Goal: Task Accomplishment & Management: Manage account settings

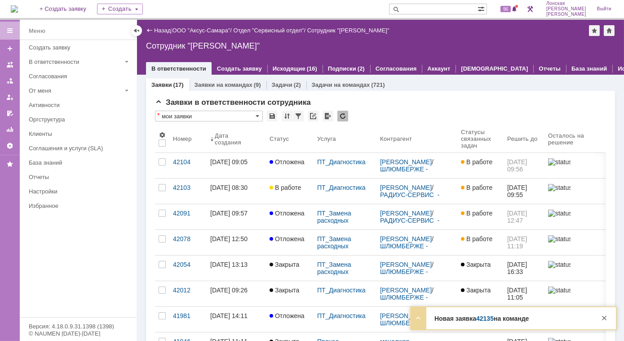
click at [486, 323] on div "Новая заявка 42135 на команде Тема CNB8K78063 Контрагент Александров Никита/ШЛЮ…" at bounding box center [513, 318] width 205 height 22
click at [483, 321] on link "42135" at bounding box center [486, 318] width 18 height 7
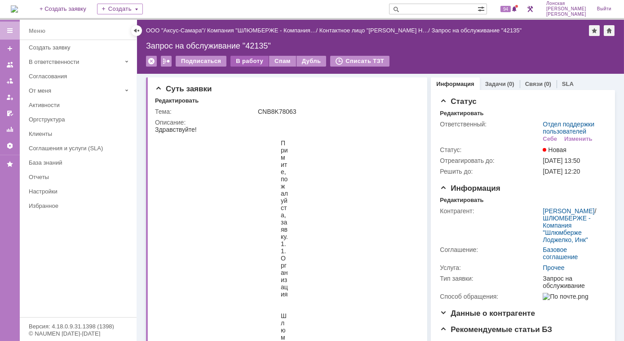
click at [241, 58] on div "В работу" at bounding box center [250, 61] width 38 height 11
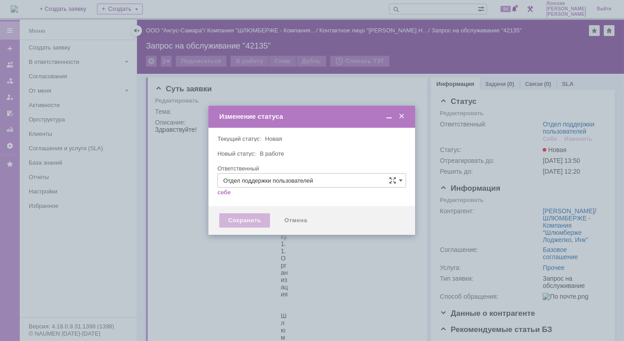
type input "[PERSON_NAME]"
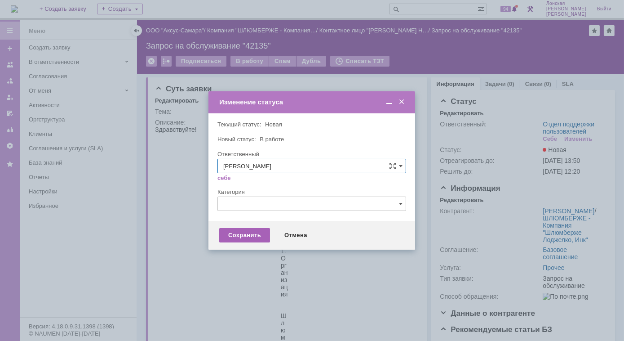
click at [260, 233] on div "Сохранить" at bounding box center [244, 235] width 51 height 14
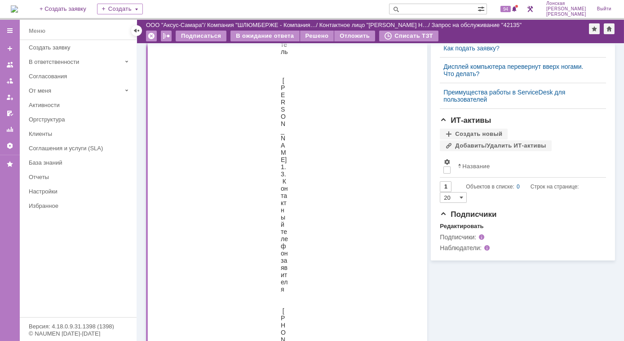
scroll to position [368, 0]
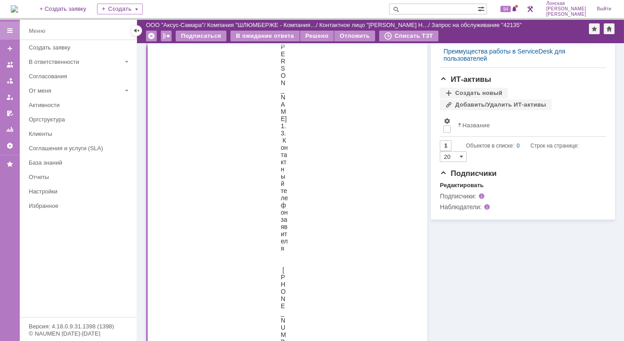
click at [11, 23] on div at bounding box center [10, 31] width 20 height 18
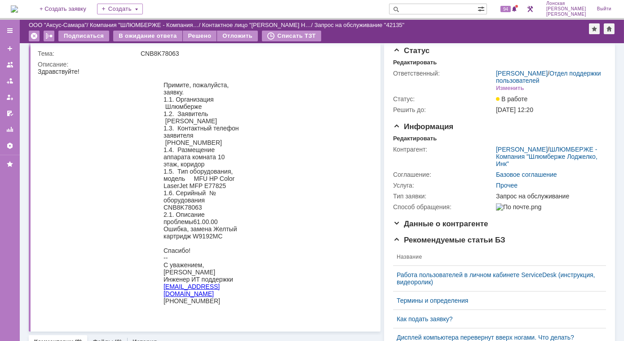
scroll to position [0, 0]
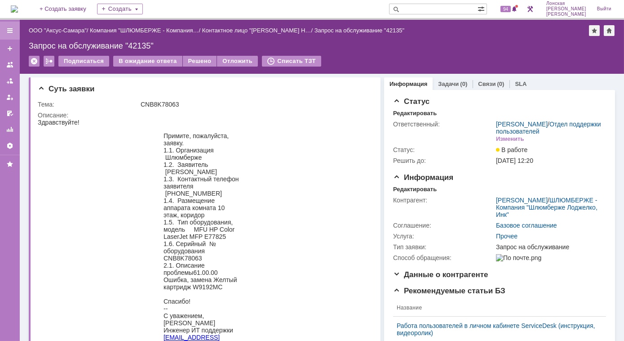
click at [15, 30] on div at bounding box center [10, 31] width 20 height 18
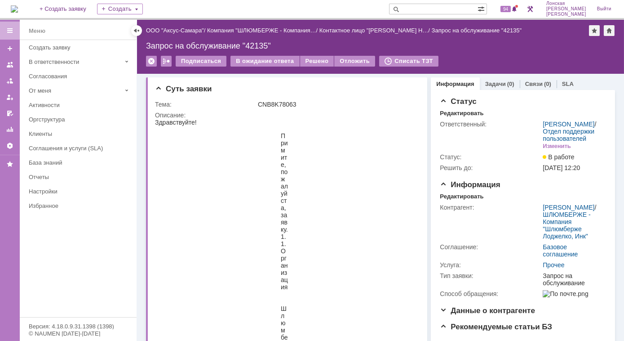
click at [15, 30] on div at bounding box center [10, 31] width 20 height 18
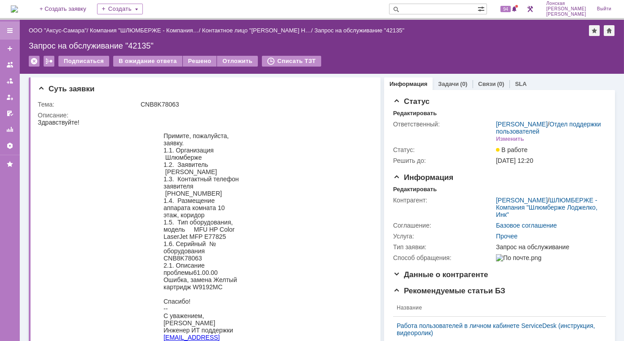
click at [15, 30] on div at bounding box center [10, 31] width 20 height 18
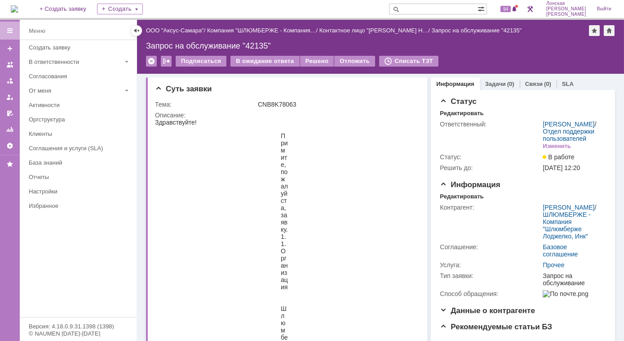
click at [15, 30] on div at bounding box center [10, 31] width 20 height 18
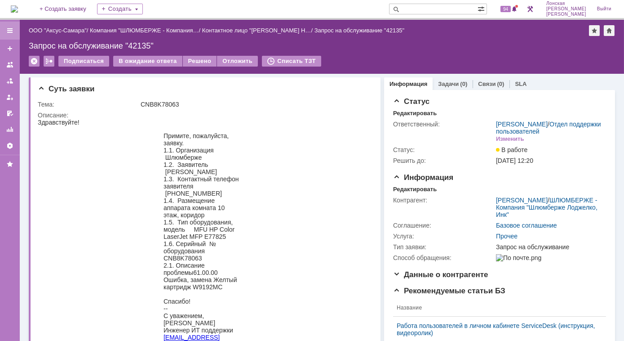
click at [15, 30] on div at bounding box center [10, 31] width 20 height 18
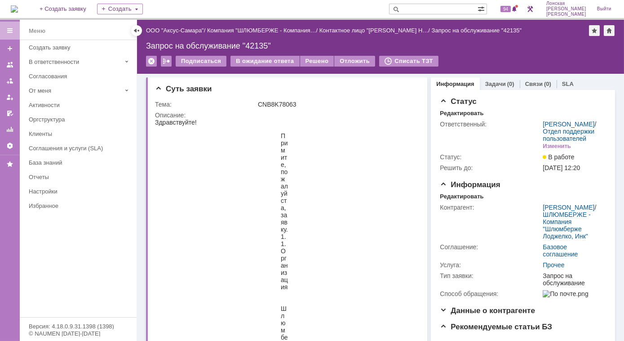
click at [15, 30] on div at bounding box center [10, 31] width 20 height 18
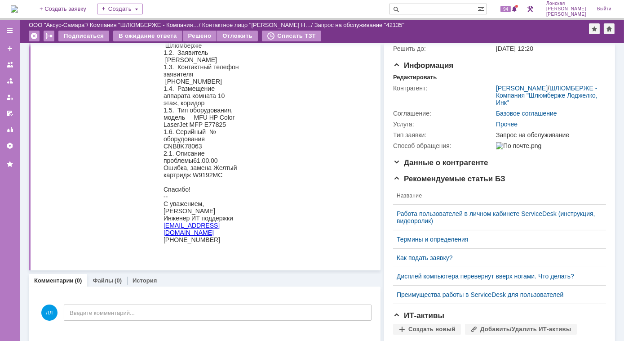
scroll to position [81, 0]
drag, startPoint x: 258, startPoint y: 135, endPoint x: 337, endPoint y: 69, distance: 103.7
click at [339, 74] on blockquote "Примите, пожалуйста, заявку. 1.1. Организация Шлюмберже 1.2. Заявитель Александ…" at bounding box center [202, 135] width 293 height 230
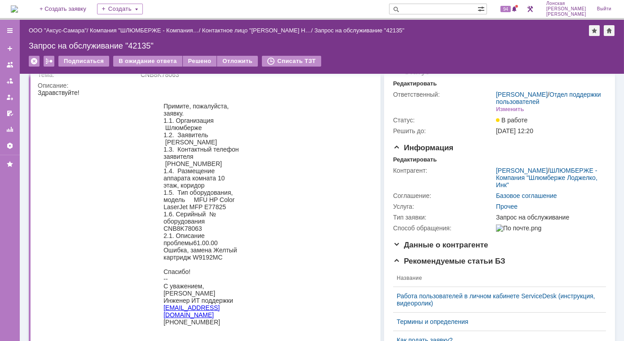
scroll to position [0, 0]
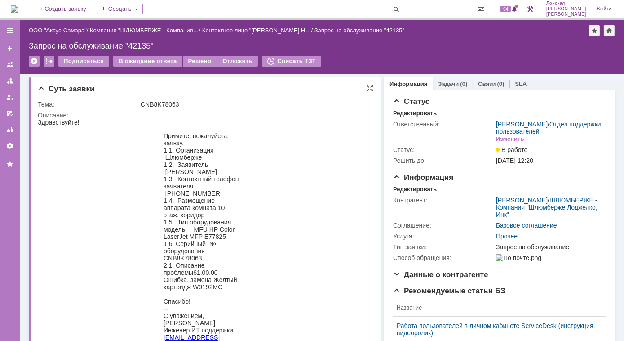
click at [103, 119] on div "Здравствуйте!" at bounding box center [202, 121] width 329 height 7
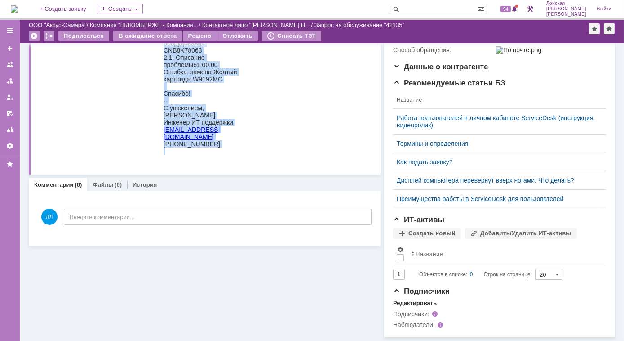
scroll to position [181, 0]
drag, startPoint x: 49, startPoint y: -73, endPoint x: 295, endPoint y: 148, distance: 330.8
click at [295, 148] on body "Здравствуйте! Примите, пожалуйста, заявку. 1.1. Организация Шлюмберже 1.2. Заяв…" at bounding box center [202, 36] width 329 height 250
drag, startPoint x: 131, startPoint y: 133, endPoint x: 298, endPoint y: 86, distance: 173.2
click at [298, 86] on blockquote "Примите, пожалуйста, заявку. 1.1. Организация Шлюмберже 1.2. Заявитель Александ…" at bounding box center [202, 40] width 221 height 230
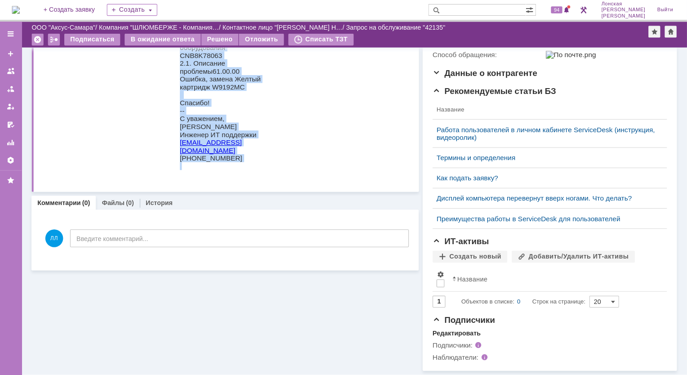
scroll to position [0, 0]
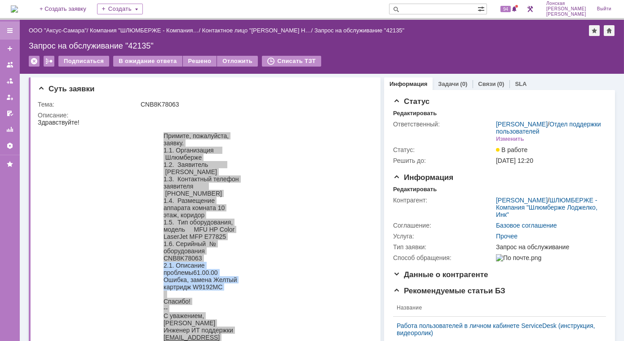
click at [9, 29] on div at bounding box center [9, 30] width 7 height 7
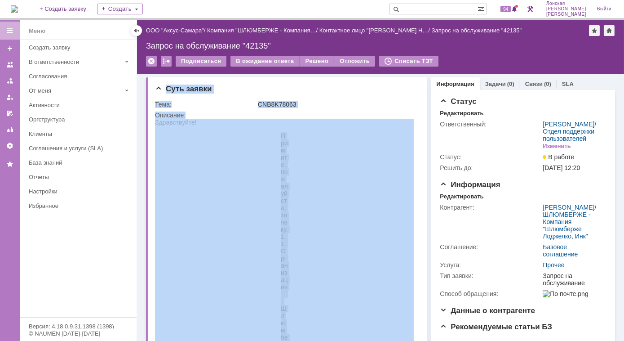
drag, startPoint x: 445, startPoint y: 74, endPoint x: 467, endPoint y: 75, distance: 22.0
click at [467, 75] on div "Назад | ООО "Аксус-Самара" / Компания "ШЛЮМБЕРЖЕ - Компания… / Контактное лицо …" at bounding box center [380, 180] width 487 height 321
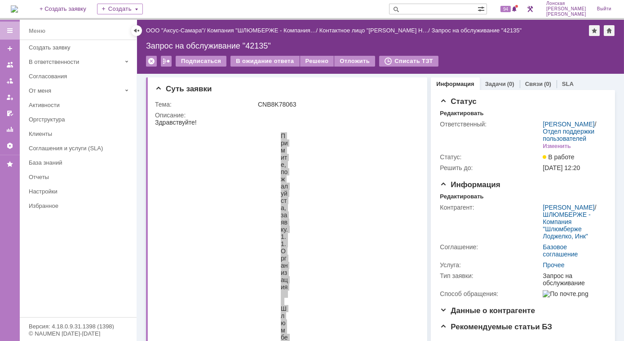
click at [451, 58] on div "Подписаться В ожидание ответа Решено Отложить Списать ТЗТ" at bounding box center [380, 65] width 469 height 19
click at [138, 31] on div at bounding box center [136, 30] width 7 height 7
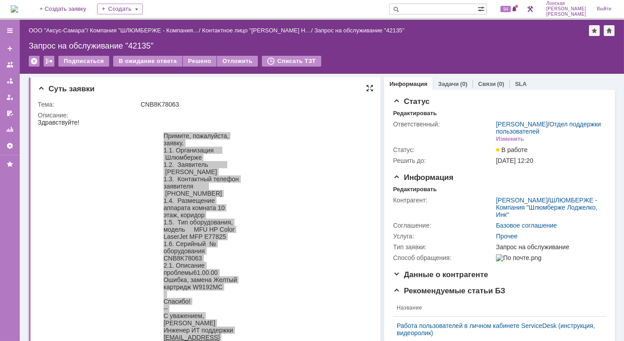
click at [367, 87] on div at bounding box center [369, 88] width 7 height 7
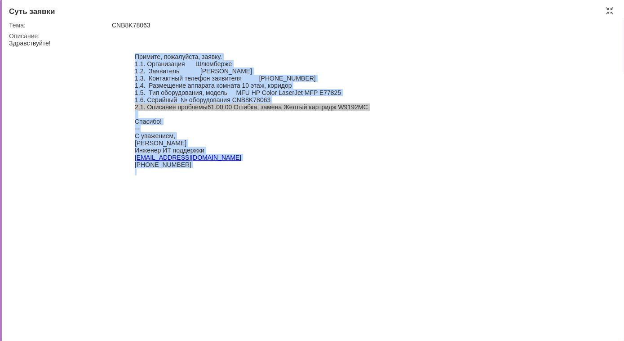
drag, startPoint x: 236, startPoint y: 136, endPoint x: 243, endPoint y: 136, distance: 6.7
click at [237, 137] on div "С уважением," at bounding box center [251, 135] width 233 height 7
click at [206, 123] on div "Спасибо!" at bounding box center [251, 121] width 233 height 7
click at [222, 114] on div at bounding box center [251, 114] width 233 height 7
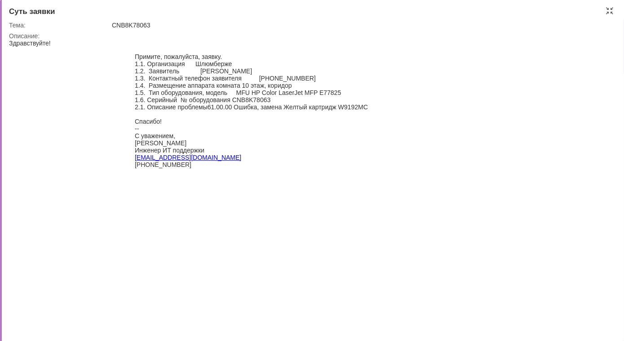
drag, startPoint x: 231, startPoint y: 100, endPoint x: 272, endPoint y: 103, distance: 41.0
click at [272, 103] on div "1.6. Серийный № оборудования CNB8K78063" at bounding box center [251, 99] width 233 height 7
copy div "CNB8K78063"
drag, startPoint x: 277, startPoint y: 102, endPoint x: 274, endPoint y: 106, distance: 5.4
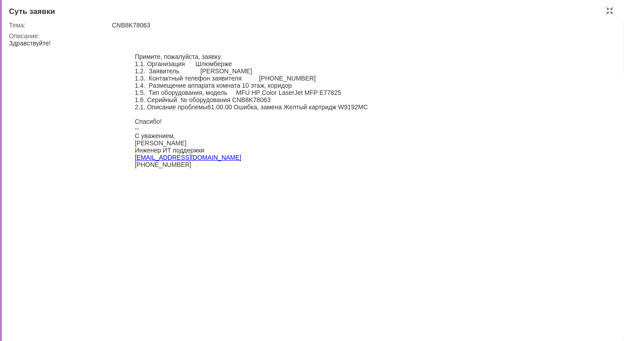
click at [276, 103] on div "1.6. Серийный № оборудования CNB8K78063" at bounding box center [251, 99] width 233 height 7
drag, startPoint x: 274, startPoint y: 102, endPoint x: 231, endPoint y: 104, distance: 43.2
click at [231, 103] on div "1.6. Серийный № оборудования CNB8K78063" at bounding box center [251, 99] width 233 height 7
copy div "CNB8K78063"
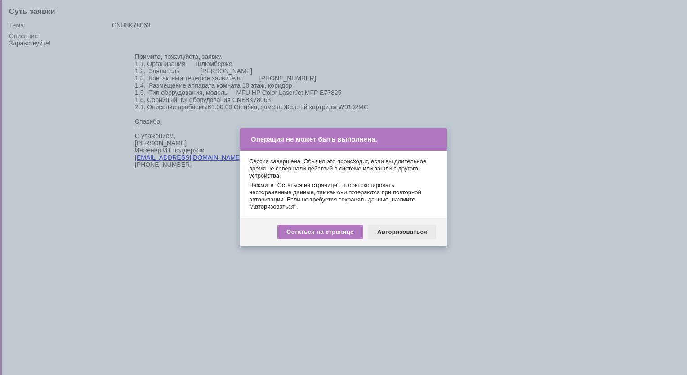
click at [401, 229] on div "Авторизоваться" at bounding box center [402, 232] width 68 height 14
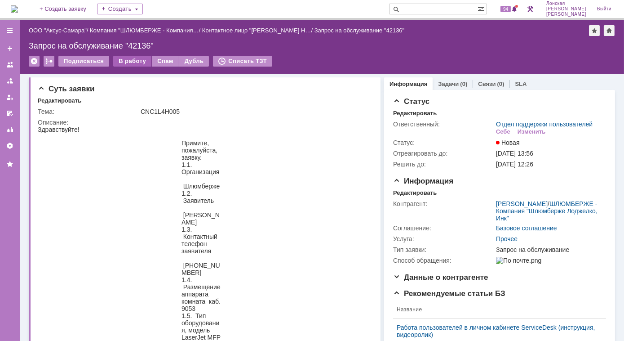
click at [127, 62] on div "В работу" at bounding box center [132, 61] width 38 height 11
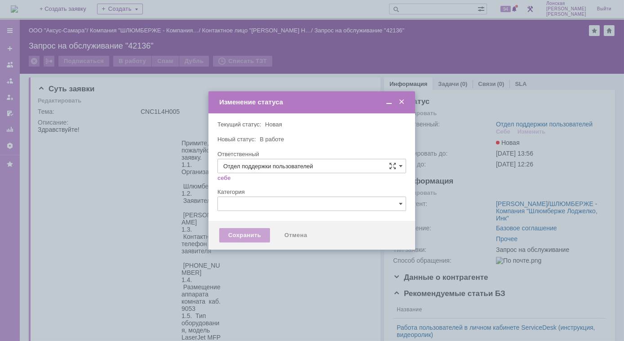
type input "[PERSON_NAME]"
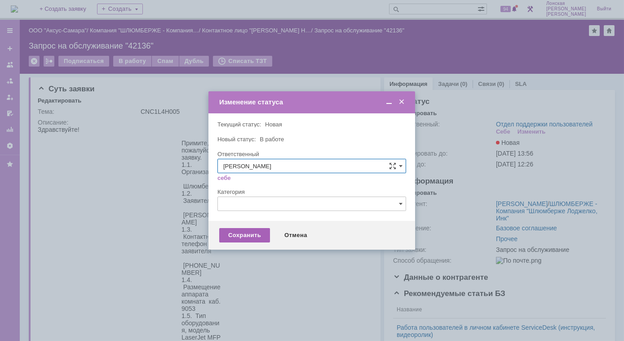
click at [254, 236] on div "Сохранить" at bounding box center [244, 235] width 51 height 14
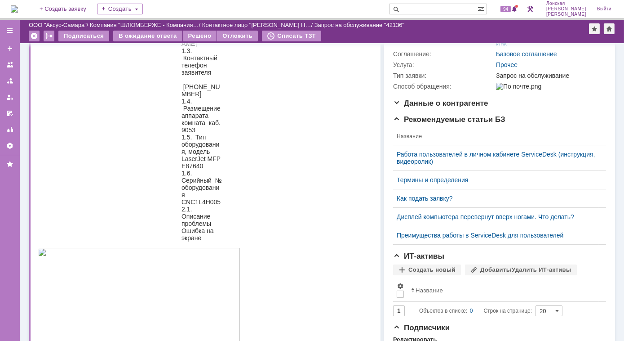
scroll to position [122, 0]
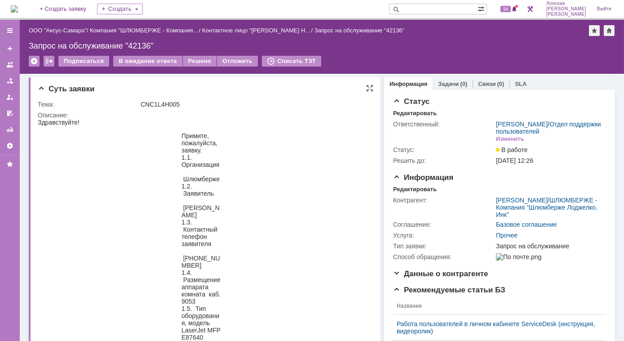
click at [93, 156] on blockquote "Примите, пожалуйста, заявку. 1.1. Организация Шлюмберже 1.2. Заявитель [PERSON_…" at bounding box center [202, 272] width 221 height 281
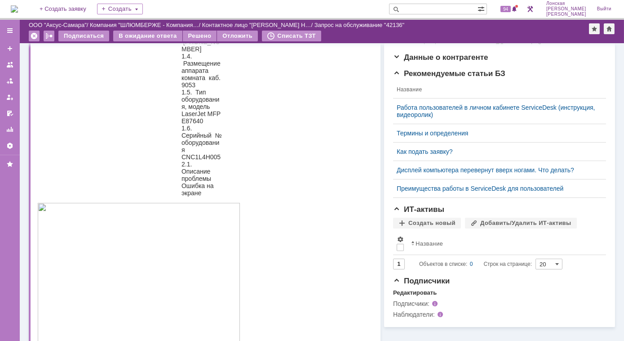
scroll to position [204, 0]
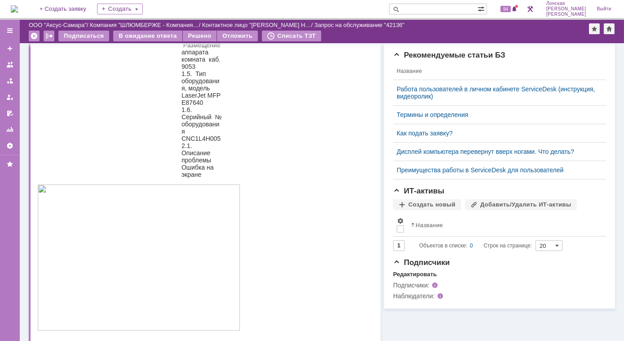
click at [173, 164] on blockquote "Примите, пожалуйста, заявку. 1.1. Организация Шлюмберже 1.2. Заявитель Александ…" at bounding box center [202, 38] width 77 height 281
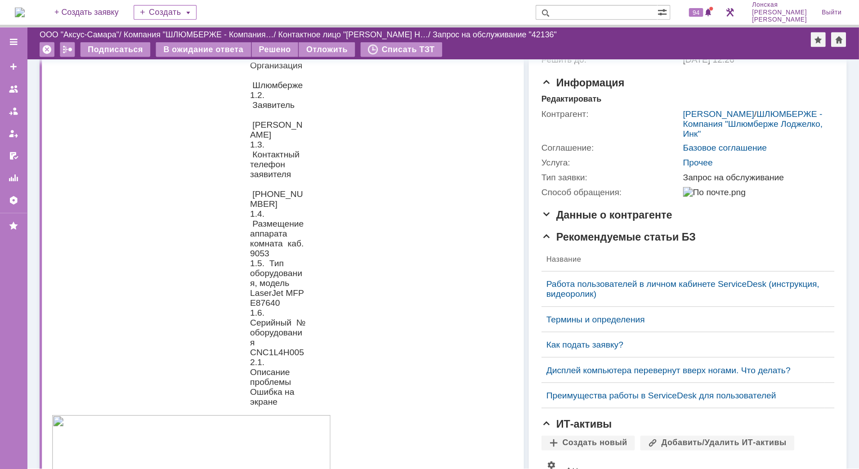
scroll to position [0, 0]
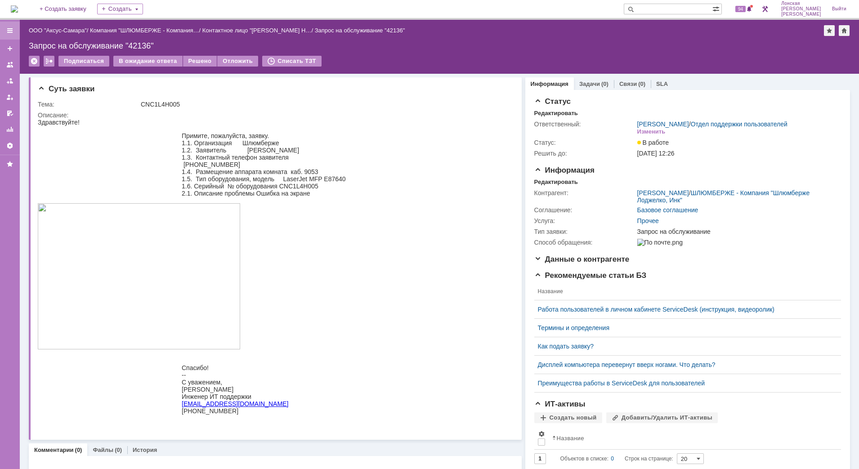
drag, startPoint x: 575, startPoint y: 0, endPoint x: 3, endPoint y: 29, distance: 573.0
click at [3, 29] on div at bounding box center [10, 31] width 20 height 18
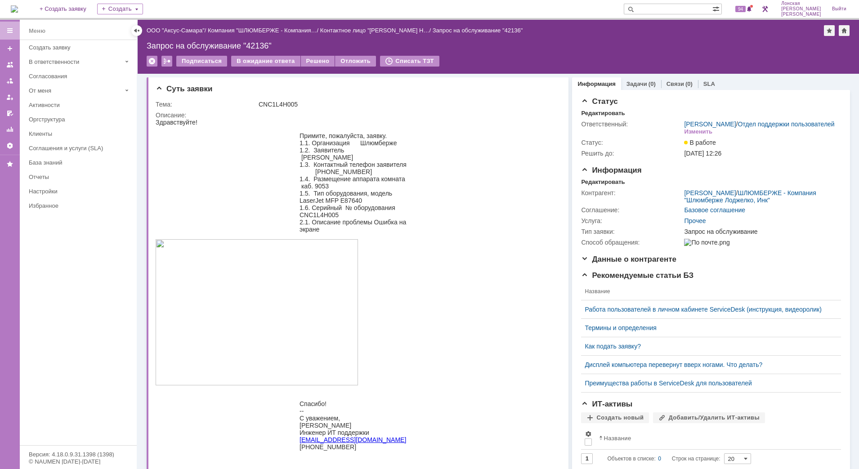
click at [4, 28] on div at bounding box center [10, 31] width 20 height 18
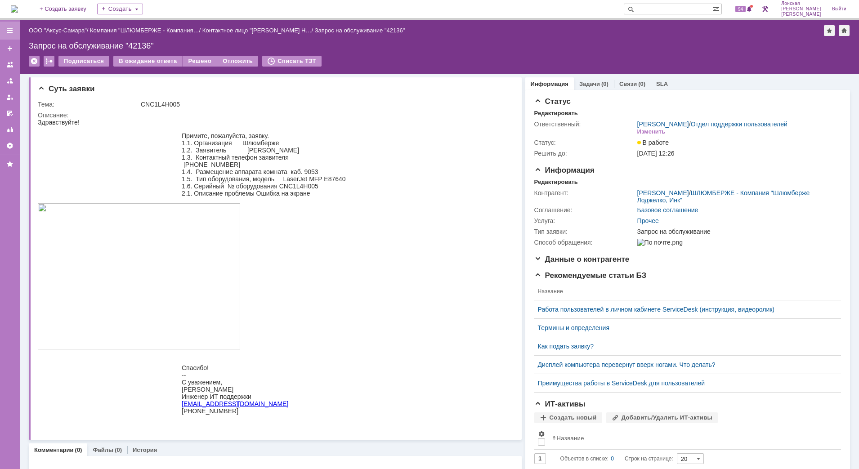
click at [4, 28] on div at bounding box center [10, 31] width 20 height 18
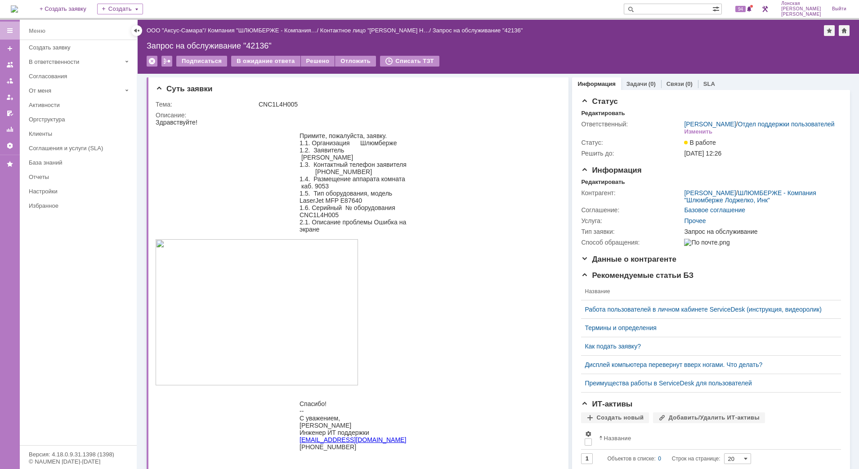
click at [4, 28] on div at bounding box center [10, 31] width 20 height 18
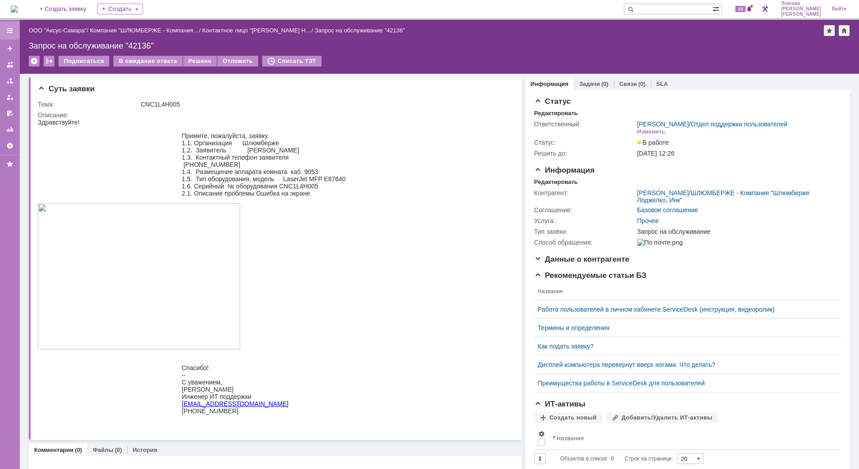
click at [4, 28] on div at bounding box center [10, 31] width 20 height 18
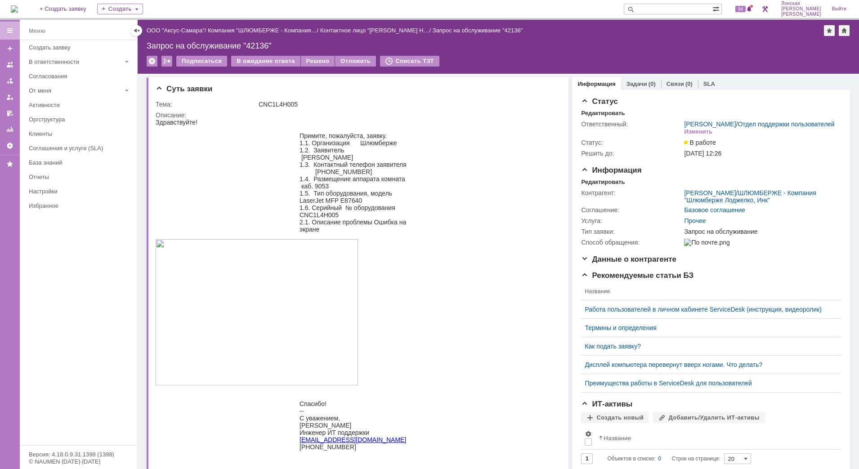
click at [4, 28] on div at bounding box center [10, 31] width 20 height 18
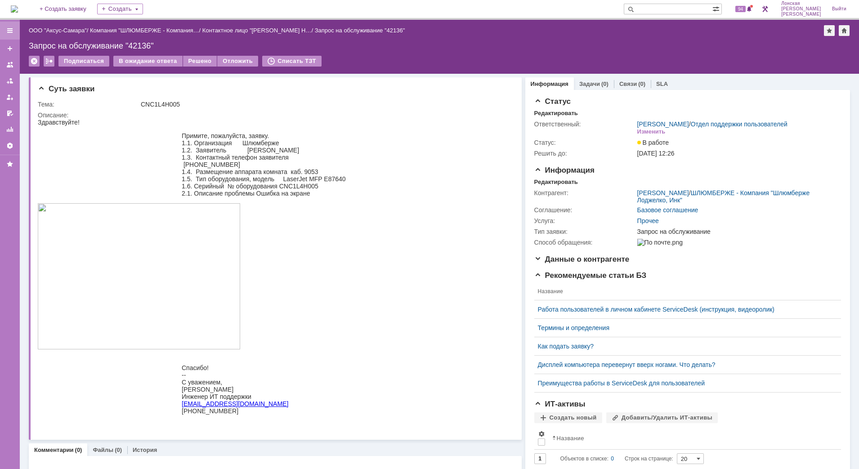
click at [4, 28] on div at bounding box center [10, 31] width 20 height 18
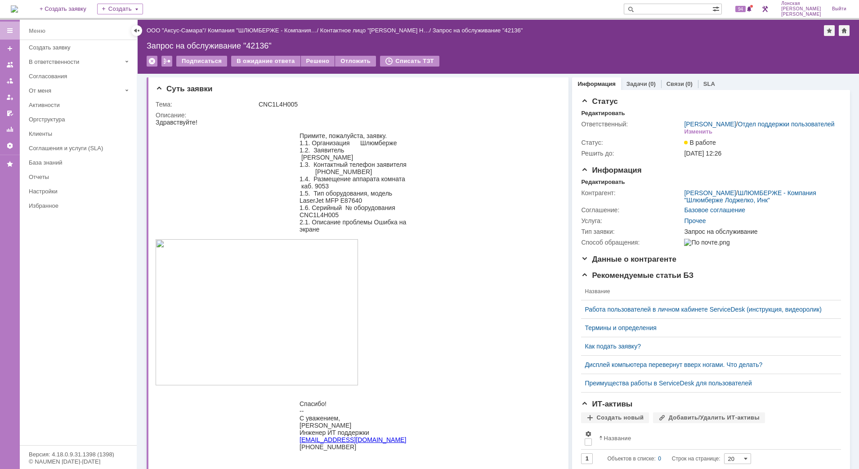
click at [4, 28] on div at bounding box center [10, 31] width 20 height 18
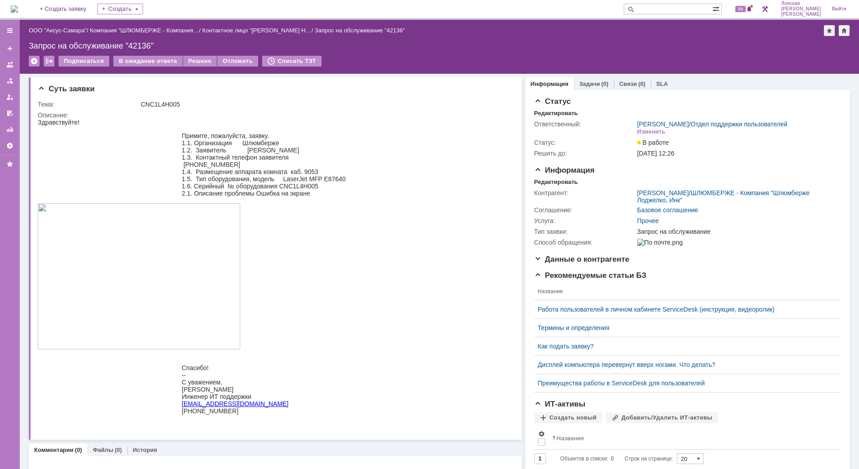
click at [14, 27] on div at bounding box center [10, 31] width 20 height 18
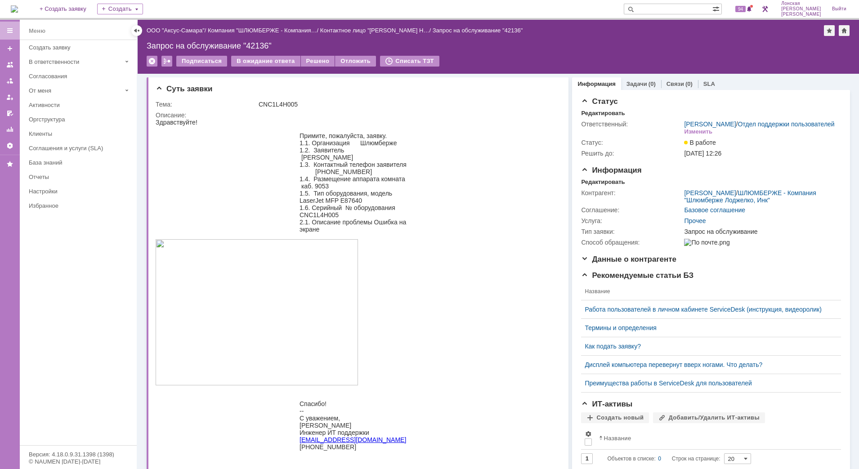
click at [14, 27] on div at bounding box center [10, 31] width 20 height 18
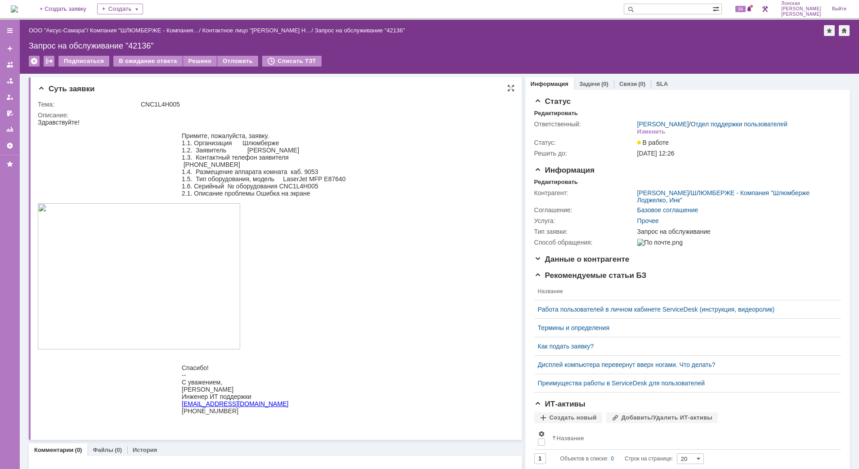
click at [500, 88] on div "Суть заявки" at bounding box center [276, 89] width 477 height 9
click at [507, 87] on div at bounding box center [510, 88] width 7 height 7
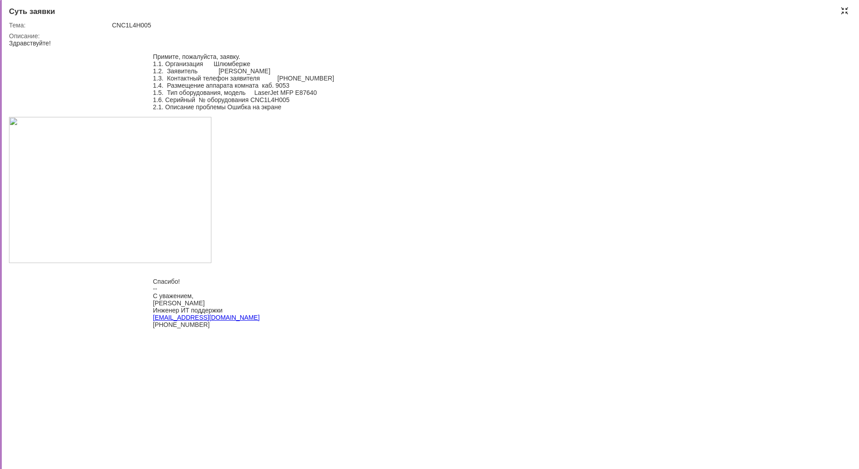
click at [624, 14] on div at bounding box center [844, 10] width 7 height 7
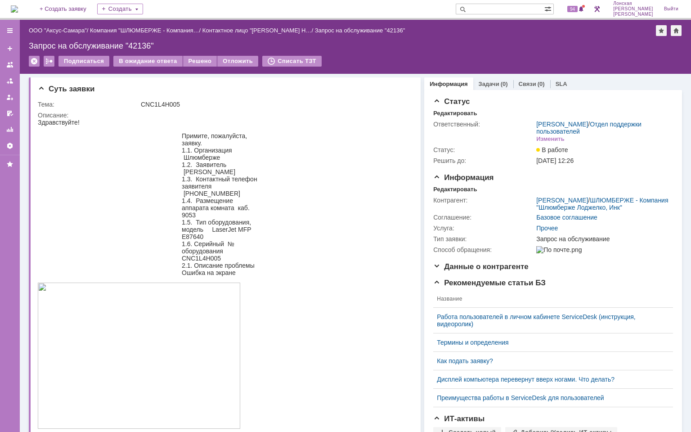
click at [592, 45] on div "Запрос на обслуживание "42136"" at bounding box center [355, 45] width 653 height 9
click at [519, 45] on div "Запрос на обслуживание "42136"" at bounding box center [355, 45] width 653 height 9
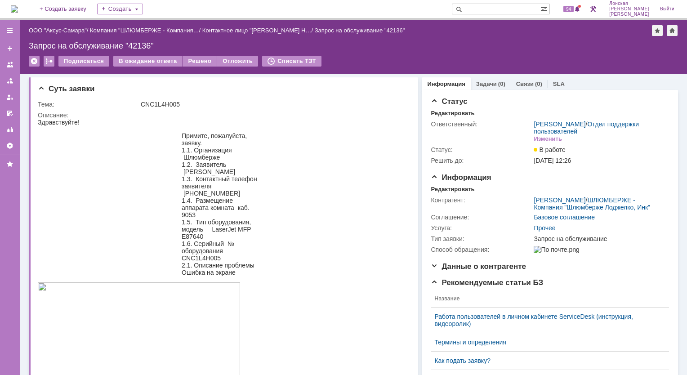
drag, startPoint x: 656, startPoint y: 0, endPoint x: 417, endPoint y: 58, distance: 245.6
click at [417, 58] on div "Подписаться В ожидание ответа Решено Отложить Списать ТЗТ" at bounding box center [353, 65] width 649 height 19
click at [12, 26] on div at bounding box center [10, 31] width 20 height 18
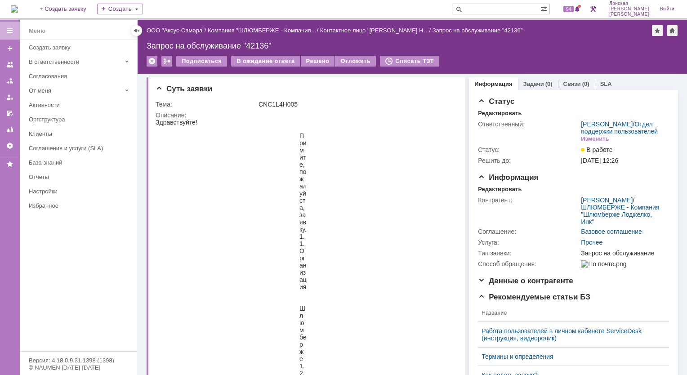
click at [9, 31] on div at bounding box center [9, 30] width 7 height 7
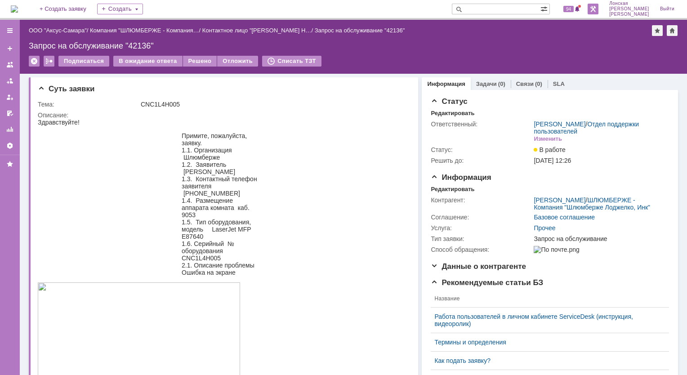
click at [598, 9] on link at bounding box center [593, 9] width 11 height 11
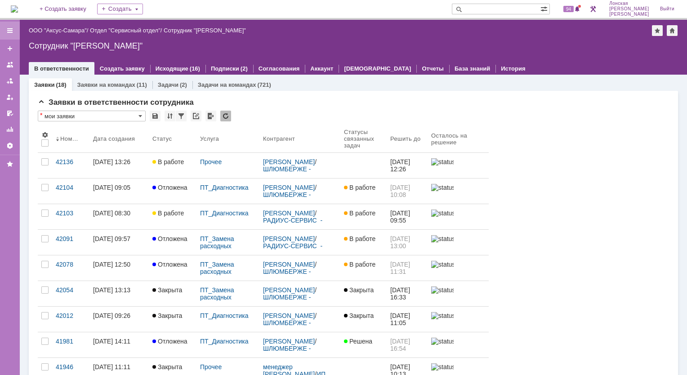
click at [11, 28] on div at bounding box center [9, 30] width 7 height 7
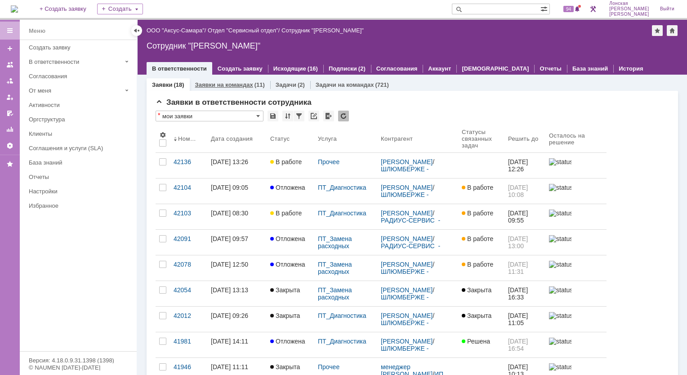
click at [232, 81] on link "Заявки на командах" at bounding box center [224, 84] width 58 height 7
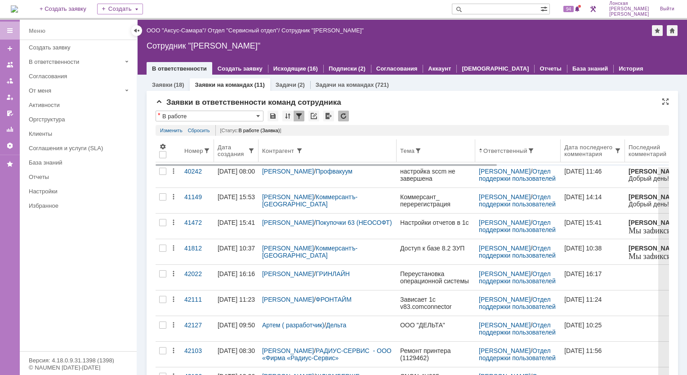
click at [242, 154] on div "Дата создания" at bounding box center [233, 150] width 30 height 13
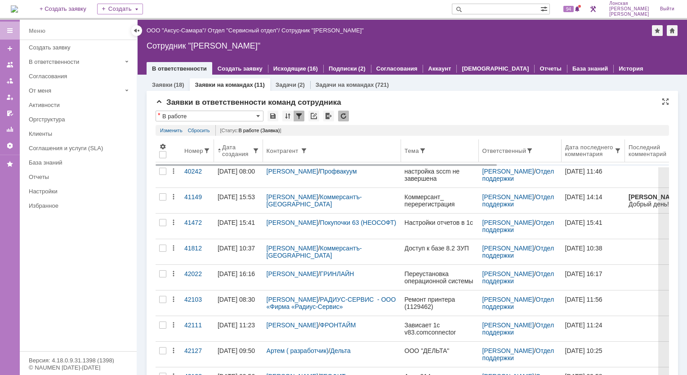
click at [222, 157] on div "Дата создания" at bounding box center [239, 150] width 42 height 13
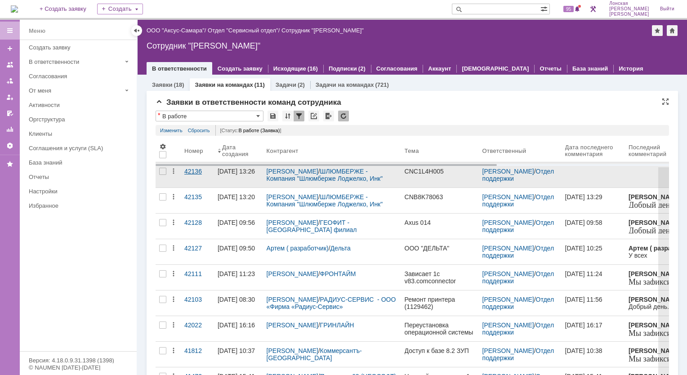
click at [194, 174] on div "42136" at bounding box center [197, 171] width 26 height 7
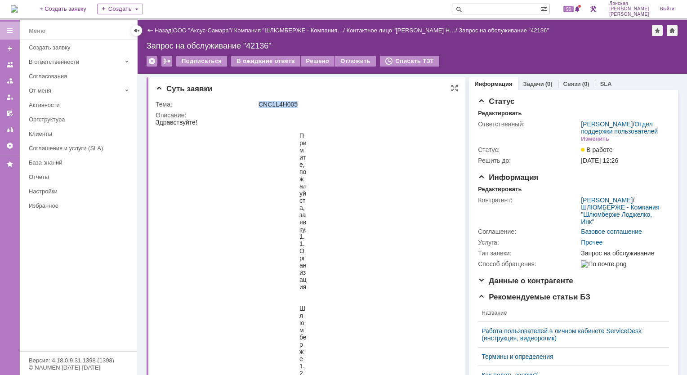
drag, startPoint x: 298, startPoint y: 103, endPoint x: 256, endPoint y: 103, distance: 42.3
click at [256, 103] on tr "Тема: CNC1L4H005" at bounding box center [305, 104] width 299 height 11
copy tr "CNC1L4H005"
click at [500, 115] on div "Редактировать" at bounding box center [500, 113] width 44 height 7
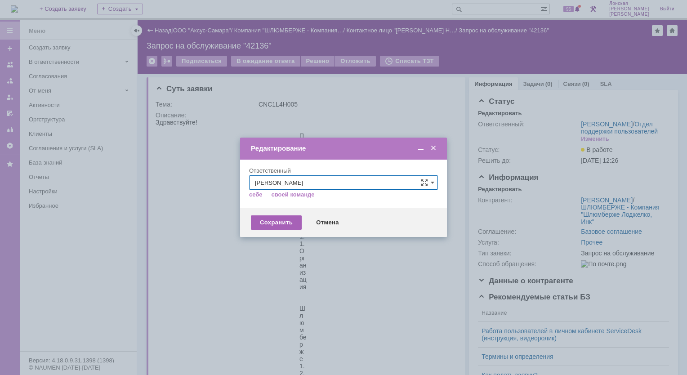
click at [282, 222] on div "Сохранить" at bounding box center [276, 222] width 51 height 14
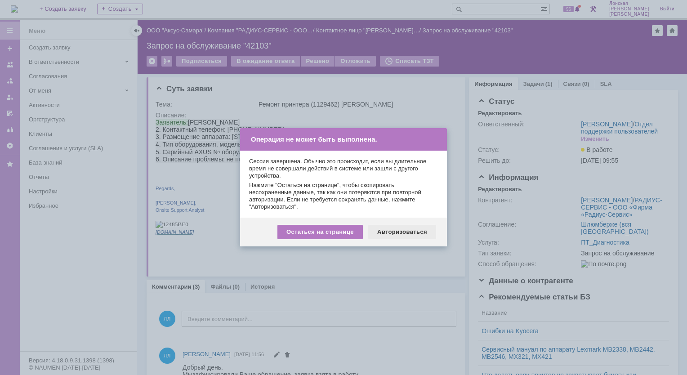
drag, startPoint x: 393, startPoint y: 229, endPoint x: 204, endPoint y: 105, distance: 226.6
click at [393, 229] on div "Авторизоваться" at bounding box center [402, 232] width 68 height 14
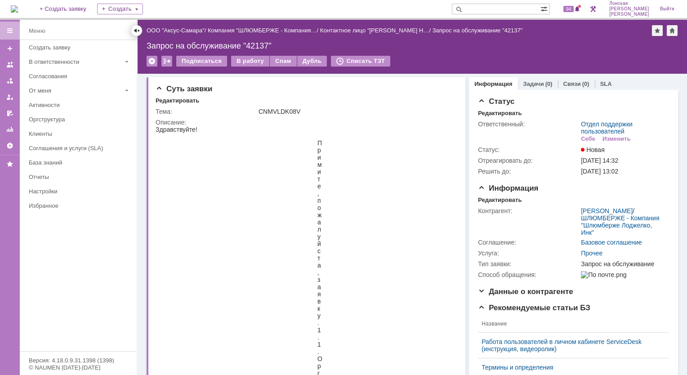
click at [138, 31] on div at bounding box center [136, 30] width 7 height 7
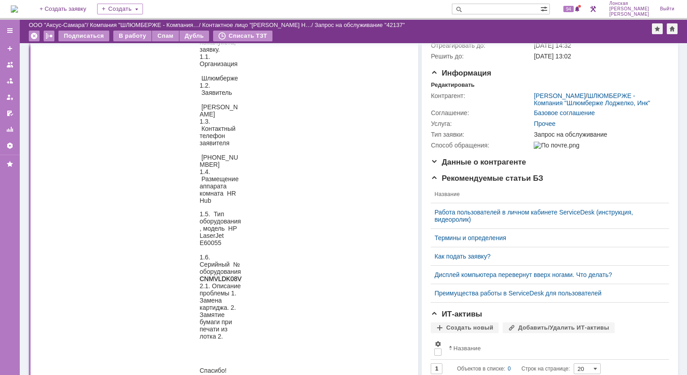
scroll to position [90, 0]
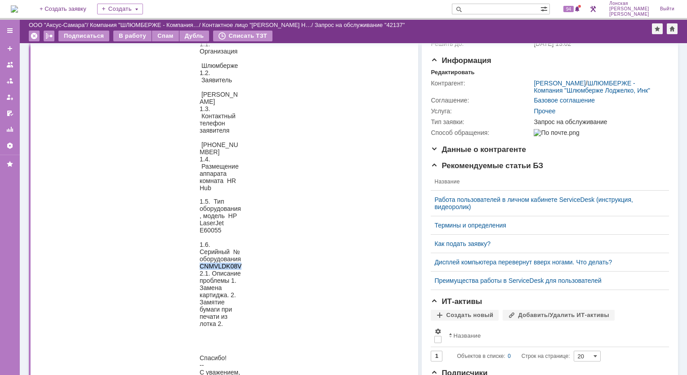
drag, startPoint x: 243, startPoint y: 278, endPoint x: 197, endPoint y: 276, distance: 45.4
click at [197, 276] on blockquote "1.5. Тип оборудования, модель H P LaserJet E60055 1.6. Серийный № оборудования …" at bounding box center [220, 262] width 77 height 129
copy span "CNMVLDK08V"
click at [10, 30] on div at bounding box center [9, 30] width 7 height 7
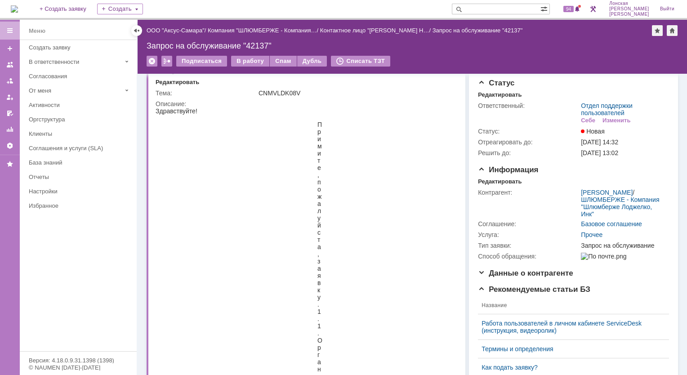
scroll to position [0, 0]
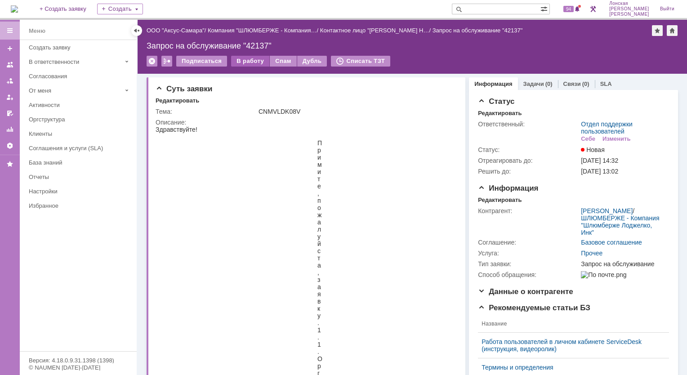
click at [259, 58] on div "В работу" at bounding box center [250, 61] width 38 height 11
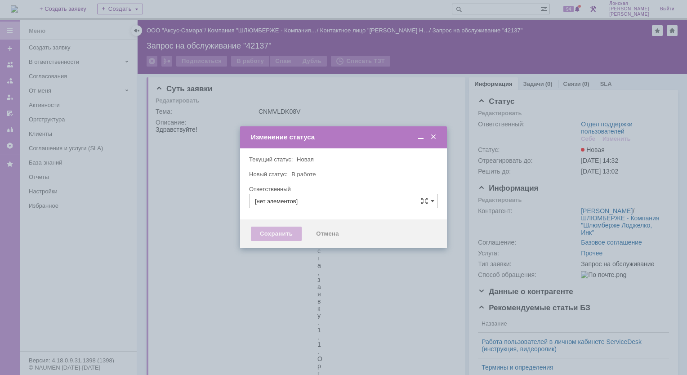
type input "Отдел поддержки пользователей"
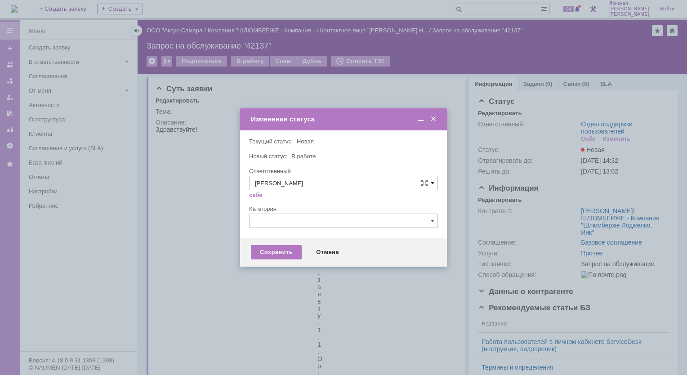
click at [432, 183] on span at bounding box center [433, 182] width 4 height 7
click at [313, 245] on div "Новоженова Наталья Алексеевна" at bounding box center [344, 243] width 188 height 14
type input "Новоженова Наталья Алексеевна"
click at [284, 254] on div "Сохранить" at bounding box center [276, 252] width 51 height 14
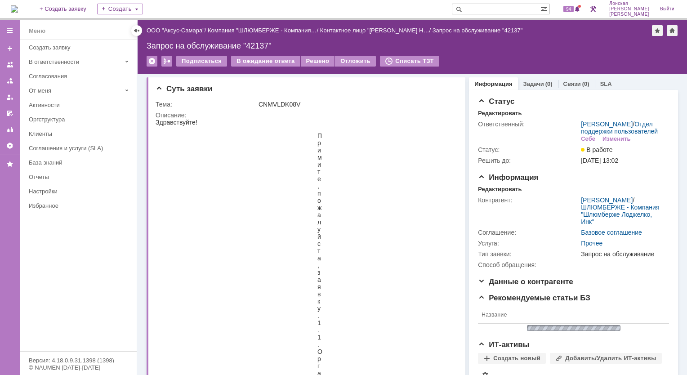
scroll to position [0, 0]
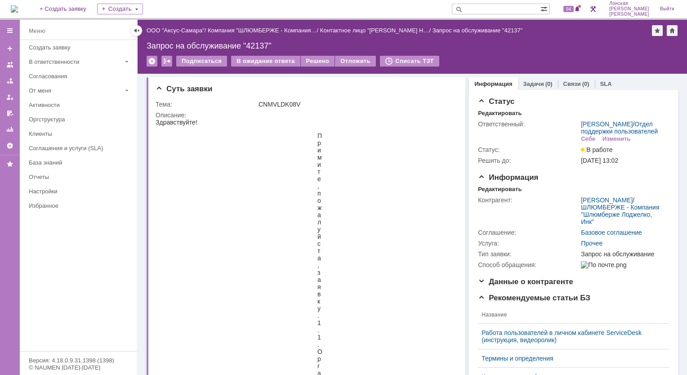
click at [18, 12] on img at bounding box center [14, 8] width 7 height 7
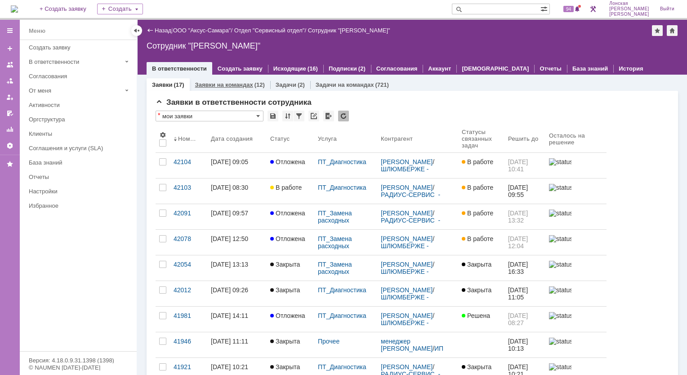
click at [243, 83] on link "Заявки на командах" at bounding box center [224, 84] width 58 height 7
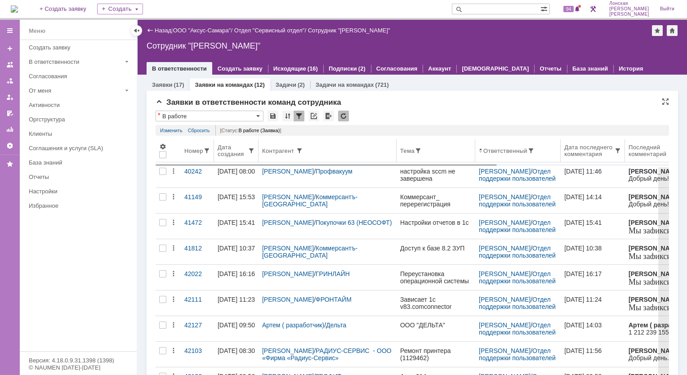
click at [243, 155] on div "Дата создания" at bounding box center [233, 150] width 30 height 13
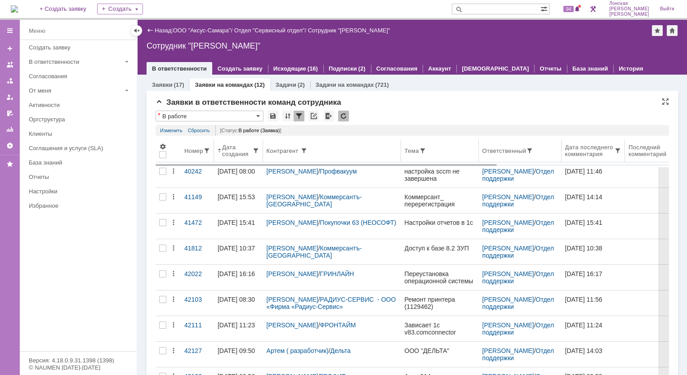
click at [224, 153] on div "Дата создания" at bounding box center [237, 150] width 30 height 13
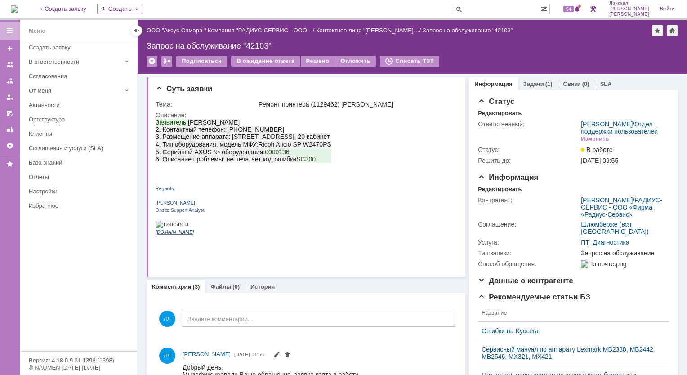
click at [18, 5] on img at bounding box center [14, 8] width 7 height 7
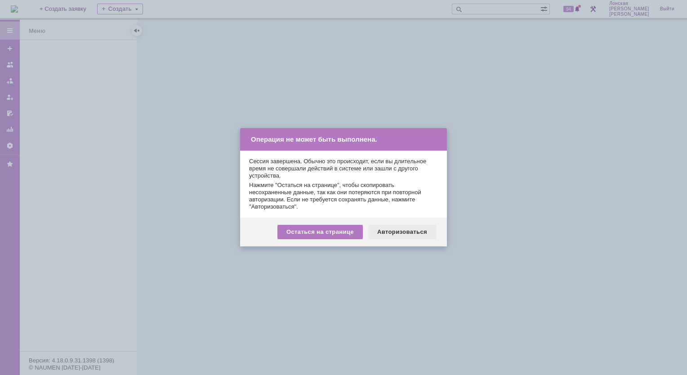
click at [394, 231] on div "Авторизоваться" at bounding box center [402, 232] width 68 height 14
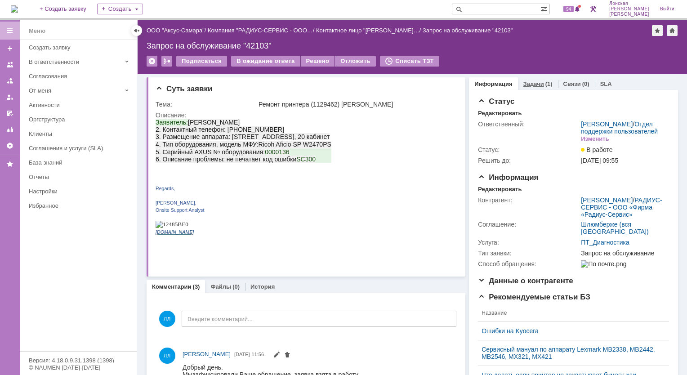
click at [523, 85] on link "Задачи" at bounding box center [533, 83] width 21 height 7
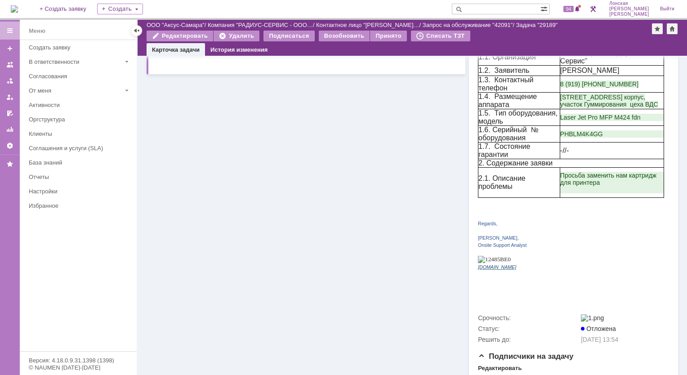
scroll to position [315, 0]
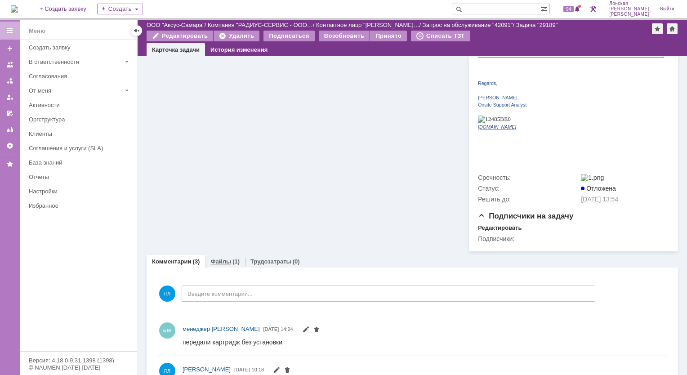
click at [232, 259] on div "(1)" at bounding box center [235, 261] width 7 height 7
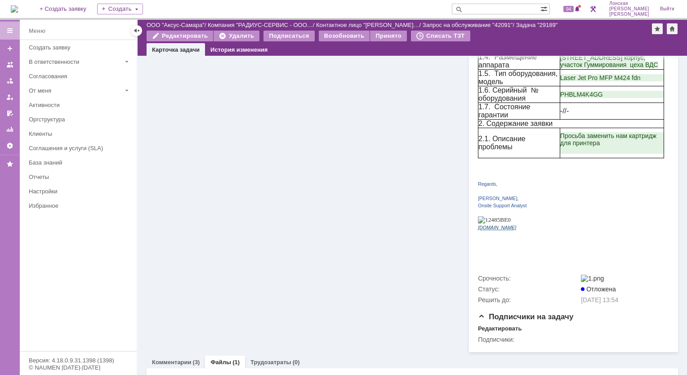
scroll to position [283, 0]
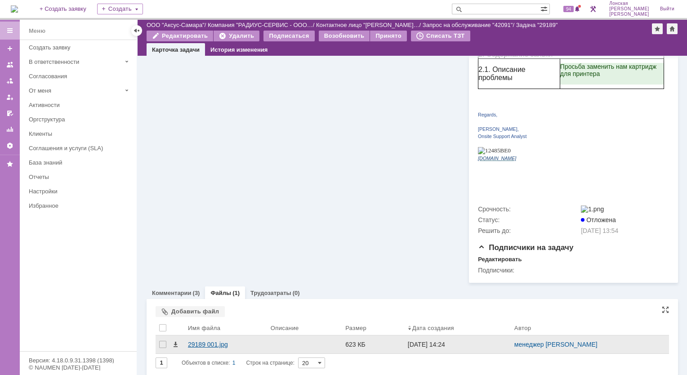
click at [210, 341] on div "29189 001.jpg" at bounding box center [226, 344] width 76 height 7
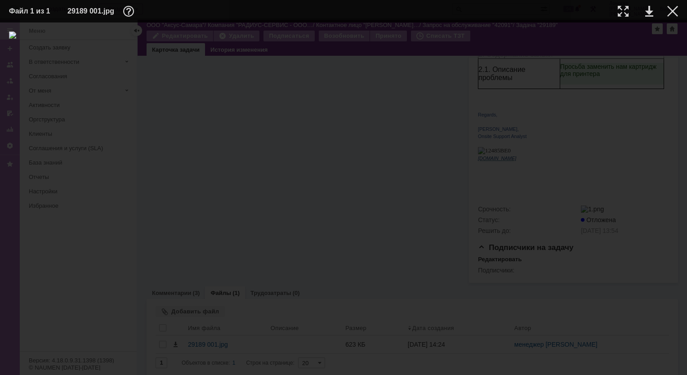
drag, startPoint x: 14, startPoint y: 155, endPoint x: 12, endPoint y: 175, distance: 20.8
click at [13, 169] on div at bounding box center [343, 198] width 669 height 334
click at [664, 185] on div at bounding box center [343, 198] width 669 height 334
click at [624, 13] on div at bounding box center [623, 11] width 11 height 11
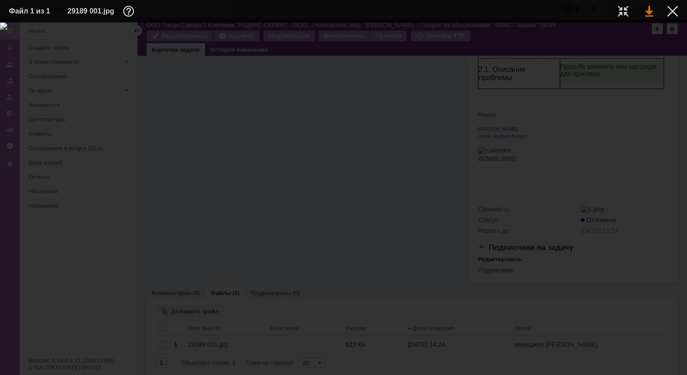
click at [647, 13] on link at bounding box center [649, 11] width 8 height 11
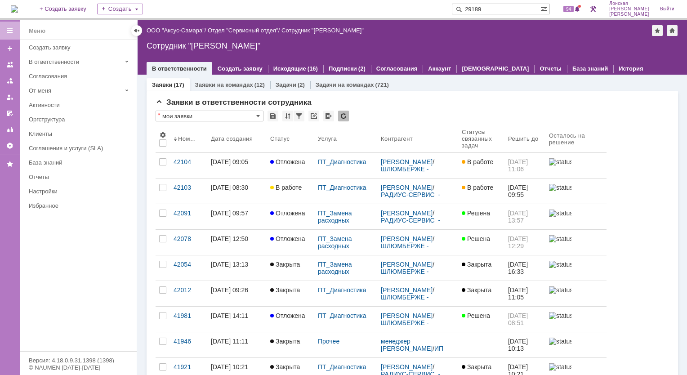
type input "29189"
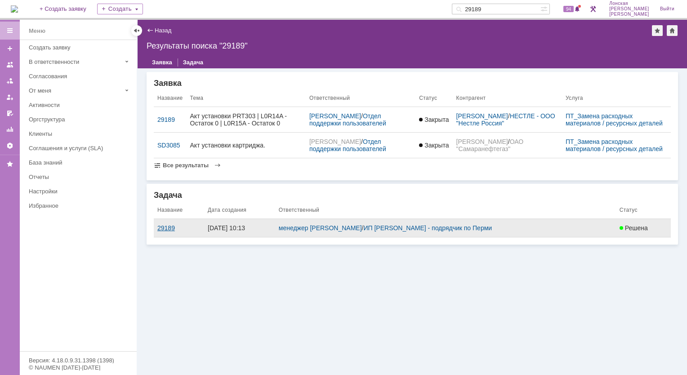
click at [165, 232] on div "29189" at bounding box center [178, 227] width 43 height 7
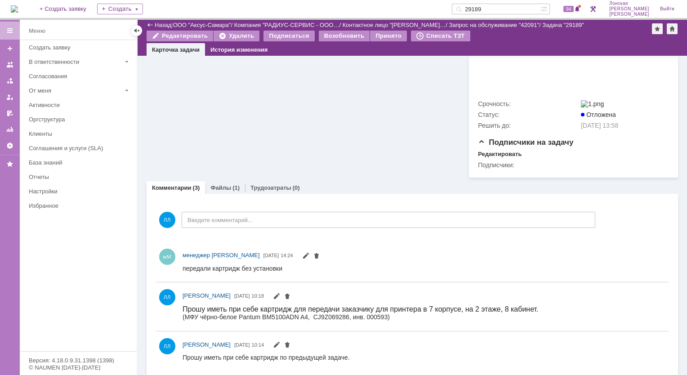
scroll to position [391, 0]
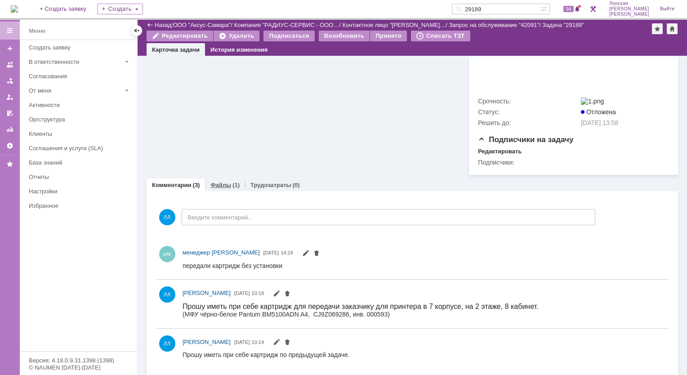
click at [222, 182] on link "Файлы" at bounding box center [220, 185] width 21 height 7
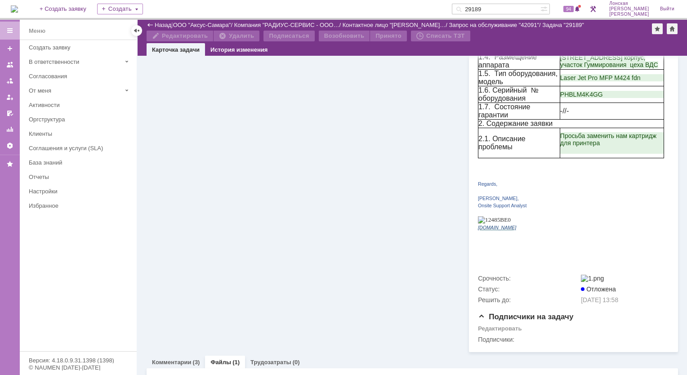
scroll to position [283, 0]
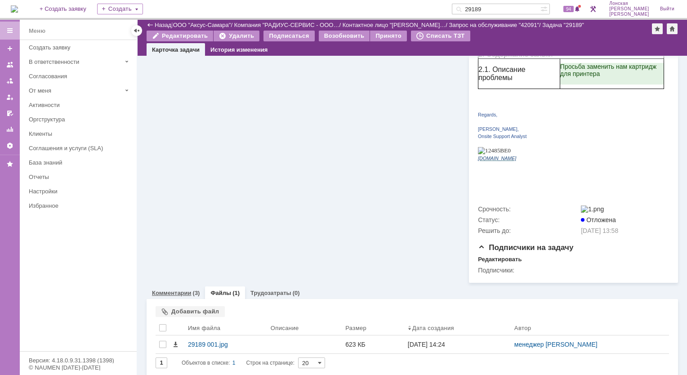
click at [174, 290] on link "Комментарии" at bounding box center [172, 293] width 40 height 7
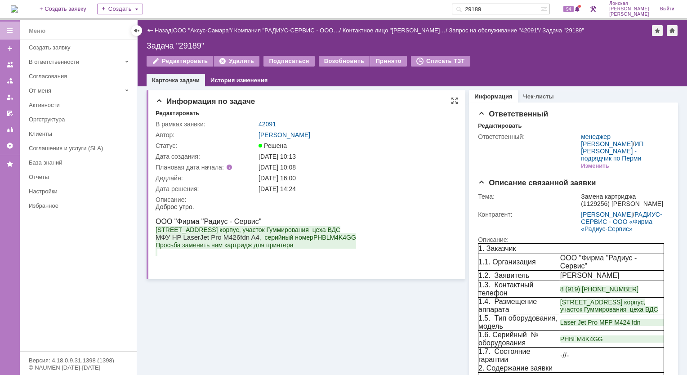
click at [270, 125] on link "42091" at bounding box center [268, 123] width 18 height 7
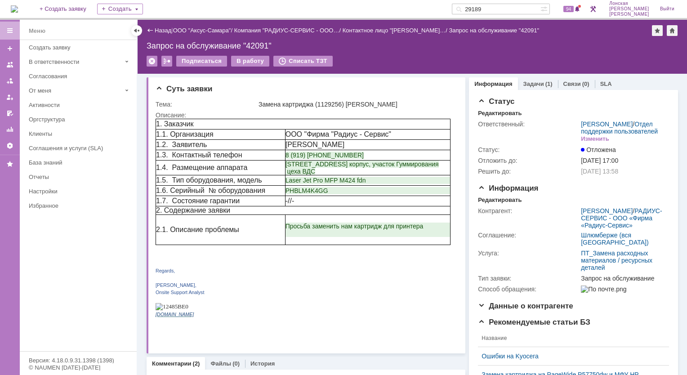
click at [511, 4] on input "29189" at bounding box center [496, 9] width 89 height 11
click at [511, 5] on input "29189" at bounding box center [496, 9] width 89 height 11
click at [511, 6] on input "29189" at bounding box center [496, 9] width 89 height 11
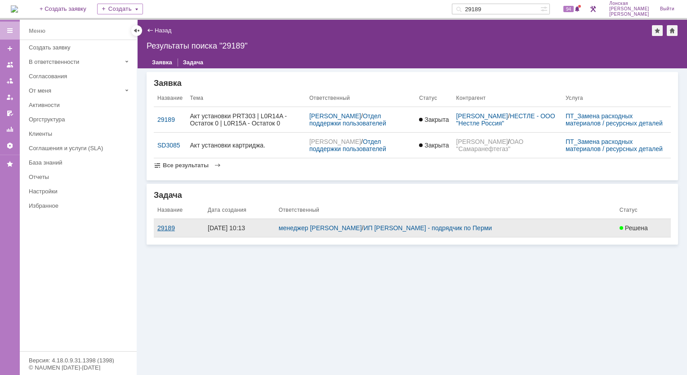
click at [169, 232] on div "29189" at bounding box center [178, 227] width 43 height 7
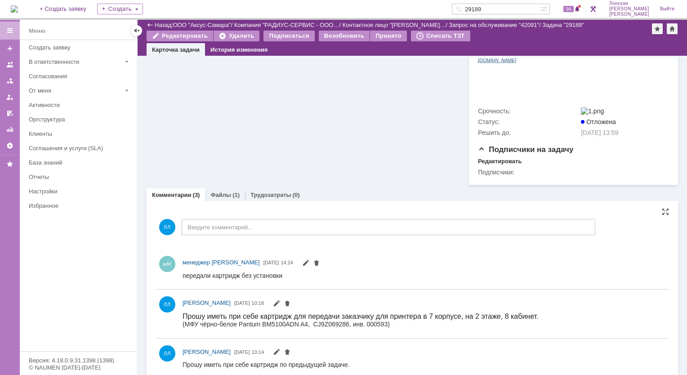
scroll to position [391, 0]
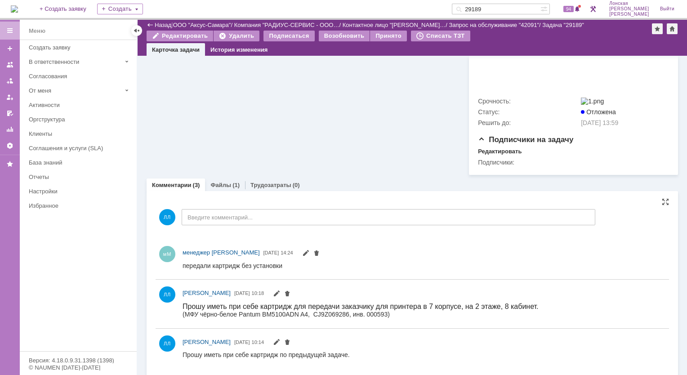
click at [419, 248] on div "мМ менеджер МИКО 06.10.2025 14:24" at bounding box center [424, 253] width 483 height 11
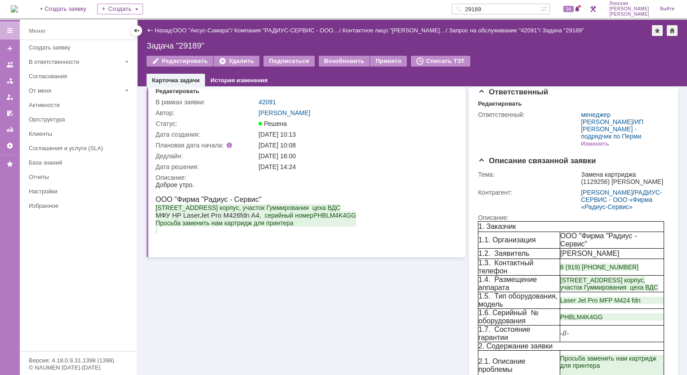
scroll to position [0, 0]
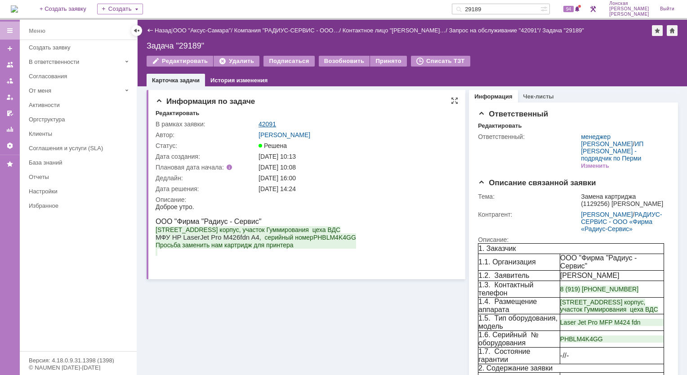
click at [265, 123] on link "42091" at bounding box center [268, 123] width 18 height 7
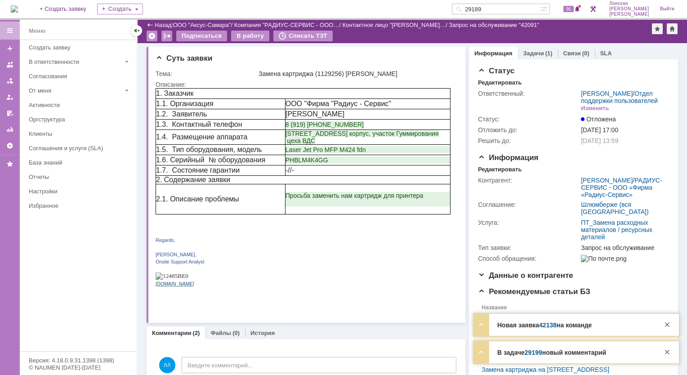
scroll to position [180, 0]
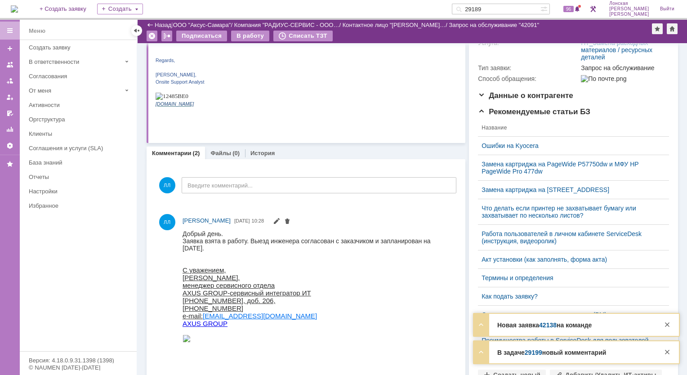
click at [539, 325] on link "42138" at bounding box center [548, 324] width 18 height 7
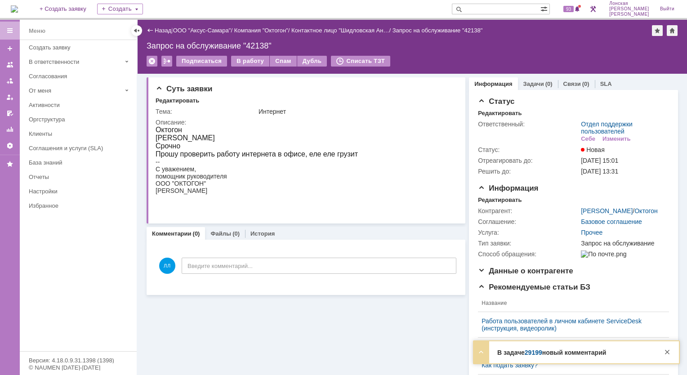
click at [529, 353] on link "29199" at bounding box center [534, 352] width 18 height 7
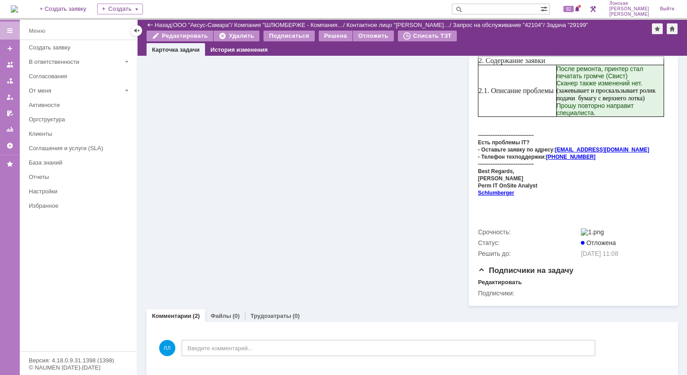
scroll to position [383, 0]
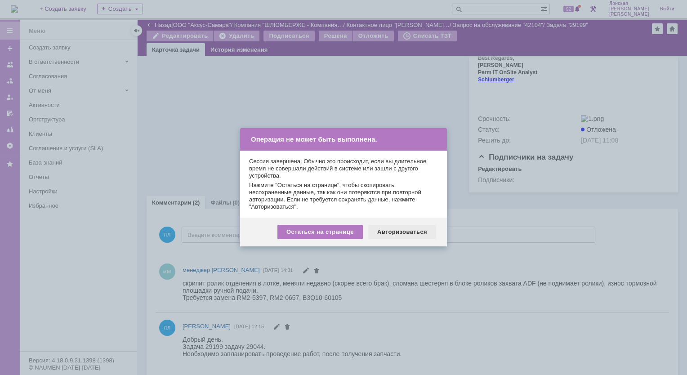
click at [423, 237] on div "Авторизоваться" at bounding box center [402, 232] width 68 height 14
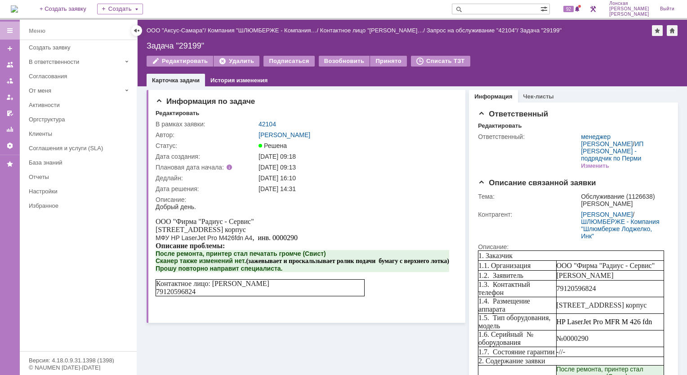
click at [18, 8] on img at bounding box center [14, 8] width 7 height 7
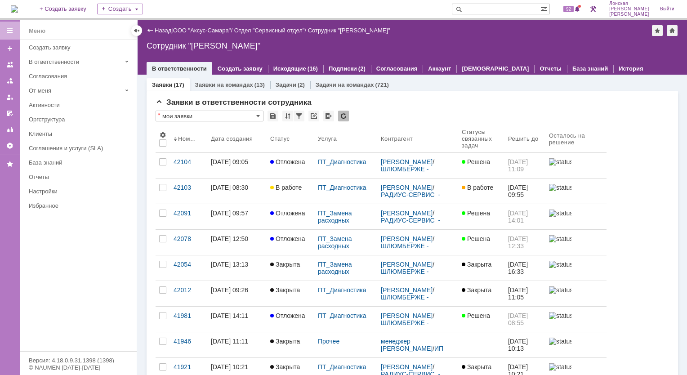
click at [503, 9] on input "text" at bounding box center [496, 9] width 89 height 11
type input "29189"
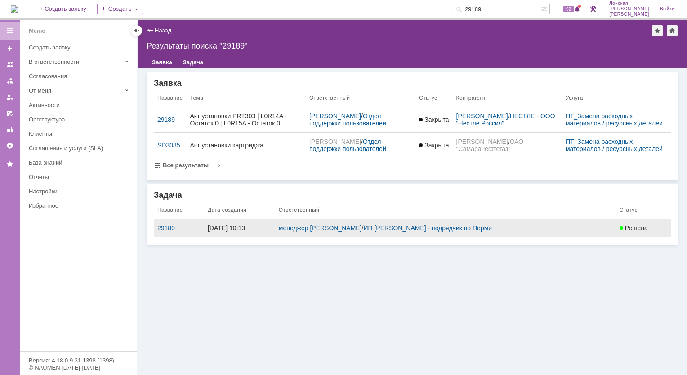
click at [167, 232] on div "29189" at bounding box center [178, 227] width 43 height 7
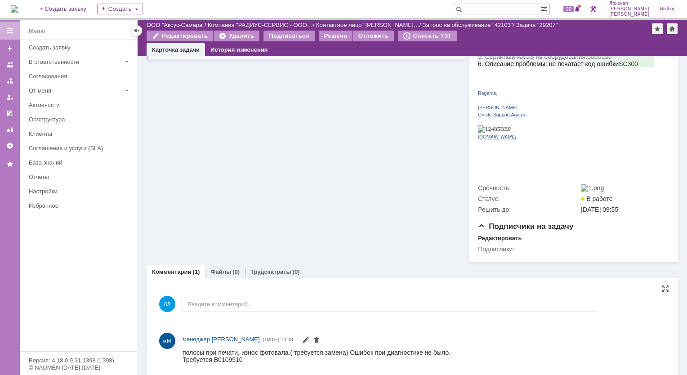
scroll to position [195, 0]
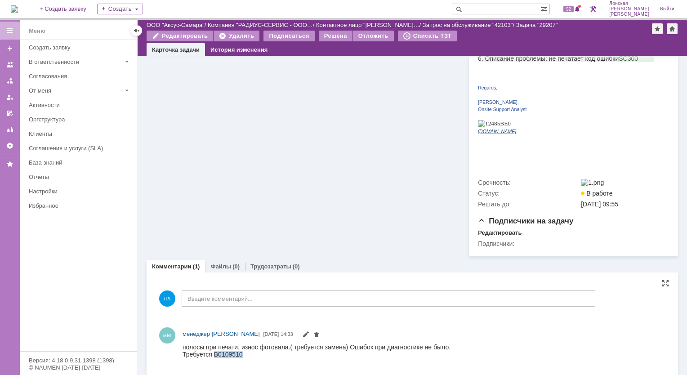
drag, startPoint x: 215, startPoint y: 352, endPoint x: 241, endPoint y: 353, distance: 25.2
click at [241, 353] on div "Требуется B0109510" at bounding box center [317, 353] width 268 height 7
copy div "B0109510"
click at [318, 209] on div "Информация по задаче Редактировать В рамках заявки: 42103 Автор: Лонская Лариса…" at bounding box center [306, 58] width 319 height 395
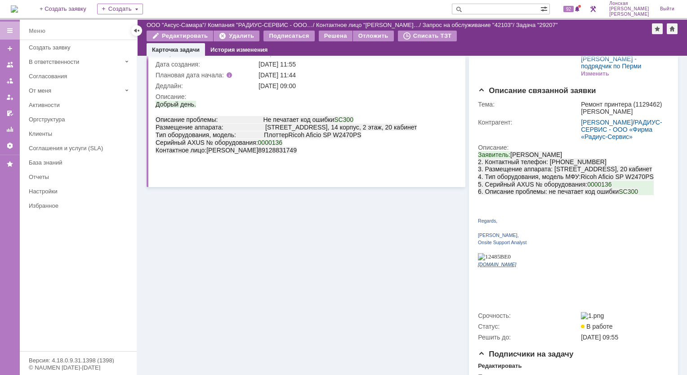
scroll to position [0, 0]
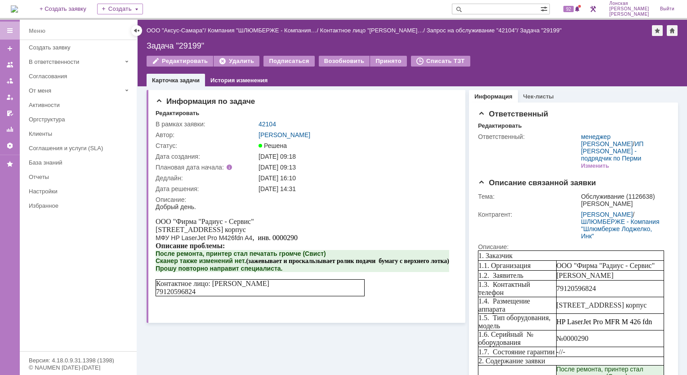
click at [18, 8] on img at bounding box center [14, 8] width 7 height 7
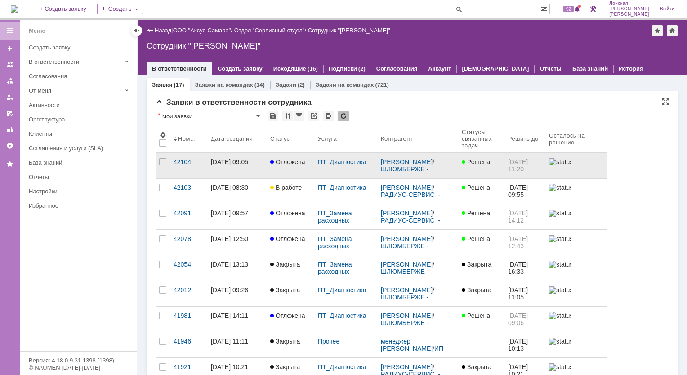
click at [180, 159] on div "42104" at bounding box center [189, 161] width 30 height 7
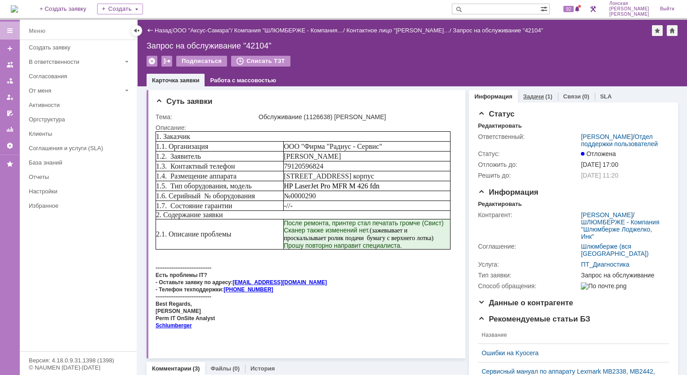
click at [529, 96] on link "Задачи" at bounding box center [533, 96] width 21 height 7
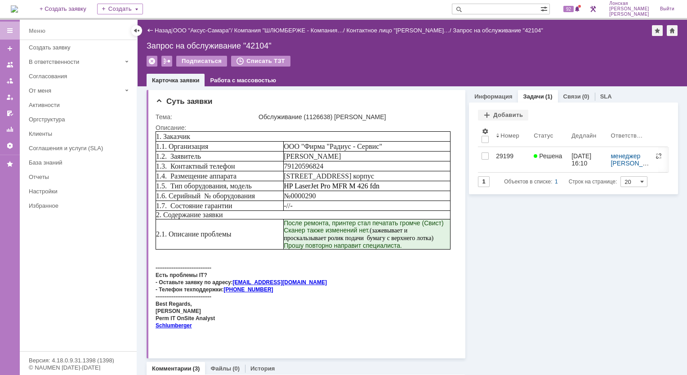
drag, startPoint x: 506, startPoint y: 156, endPoint x: 505, endPoint y: 161, distance: 5.4
click at [506, 156] on div "29199" at bounding box center [511, 155] width 31 height 7
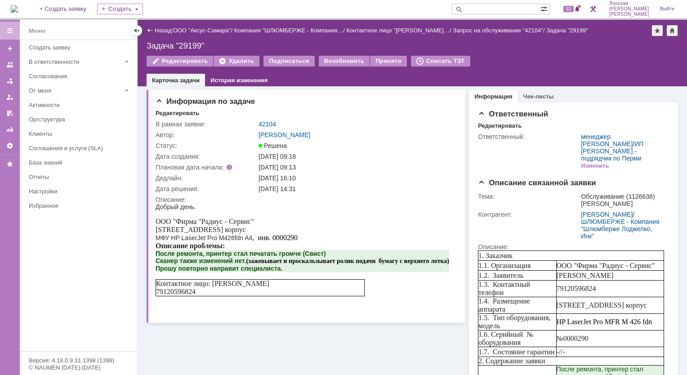
click at [314, 234] on div "[STREET_ADDRESS] корпус" at bounding box center [303, 230] width 294 height 8
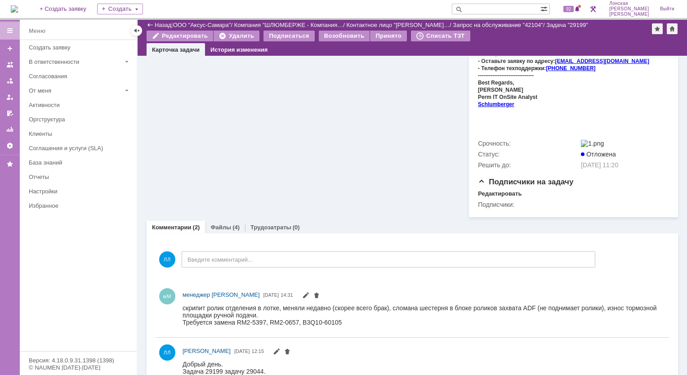
scroll to position [383, 0]
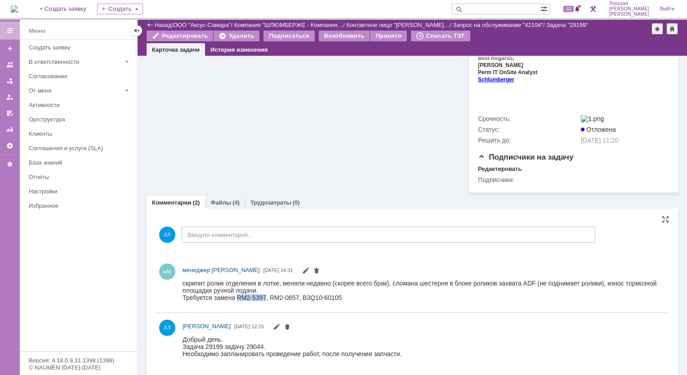
drag, startPoint x: 237, startPoint y: 299, endPoint x: 265, endPoint y: 301, distance: 27.5
click at [265, 301] on div "Требуется замена RM2-5397, RM2-0657, B3Q10-60105" at bounding box center [421, 297] width 476 height 7
copy div "RM2-5397"
drag, startPoint x: 296, startPoint y: 296, endPoint x: 269, endPoint y: 299, distance: 27.6
click at [269, 299] on div "Требуется замена RM2-5397, RM2-0657, B3Q10-60105" at bounding box center [421, 297] width 476 height 7
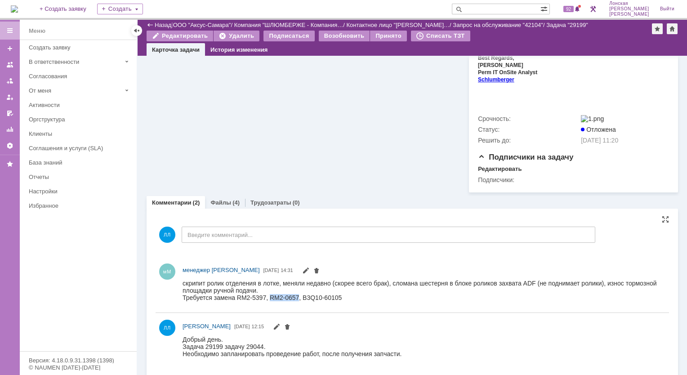
copy div "RM2-0657"
drag, startPoint x: 299, startPoint y: 299, endPoint x: 338, endPoint y: 300, distance: 38.7
click at [338, 300] on div "Требуется замена RM2-5397, RM2-0657, B3Q10-60105" at bounding box center [421, 297] width 476 height 7
copy div "B3Q10-60105"
drag, startPoint x: 237, startPoint y: 302, endPoint x: 264, endPoint y: 294, distance: 28.4
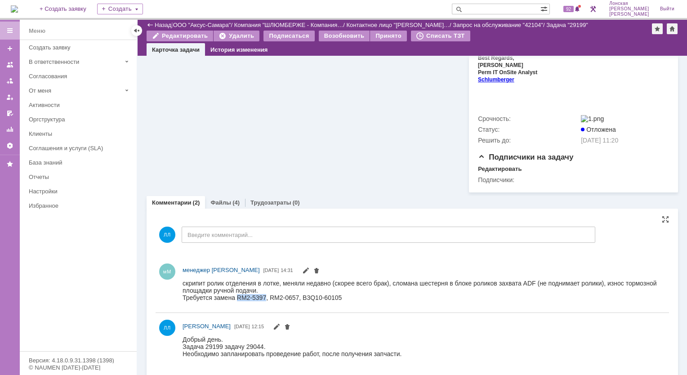
click at [264, 294] on div "Требуется замена RM2-5397, RM2-0657, B3Q10-60105" at bounding box center [421, 297] width 476 height 7
copy div "RM2-5397"
drag, startPoint x: 268, startPoint y: 300, endPoint x: 295, endPoint y: 298, distance: 26.6
click at [295, 298] on div "Требуется замена RM2-5397, RM2-0657, B3Q10-60105" at bounding box center [421, 297] width 476 height 7
copy div "RM2-0657"
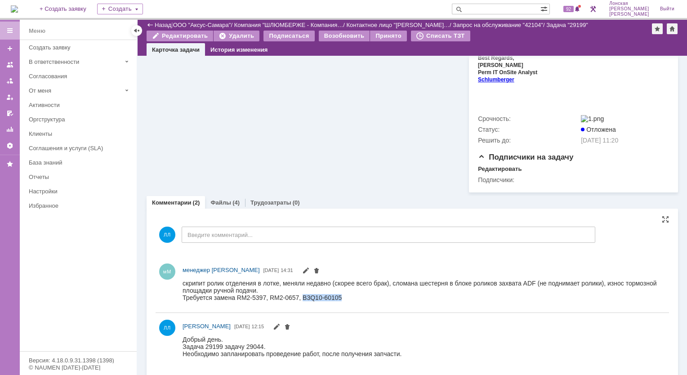
drag, startPoint x: 300, startPoint y: 298, endPoint x: 341, endPoint y: 298, distance: 40.5
click at [341, 298] on div "Требуется замена RM2-5397, RM2-0657, B3Q10-60105" at bounding box center [421, 297] width 476 height 7
copy div "B3Q10-60105"
drag, startPoint x: 237, startPoint y: 300, endPoint x: 263, endPoint y: 303, distance: 26.2
click at [263, 301] on div "Требуется замена RM2-5397, RM2-0657, B3Q10-60105" at bounding box center [421, 297] width 476 height 7
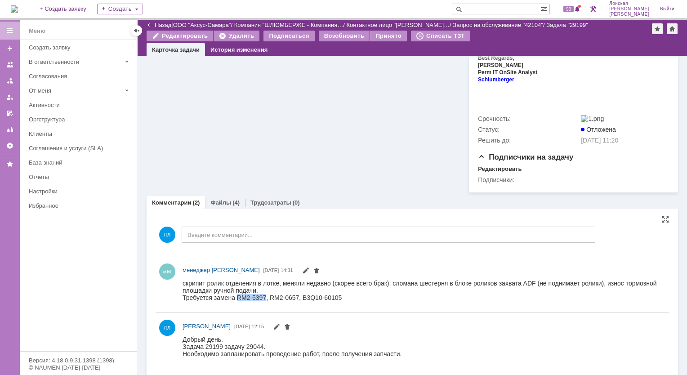
copy div "RM2-5397"
drag, startPoint x: 269, startPoint y: 298, endPoint x: 295, endPoint y: 296, distance: 26.1
click at [295, 296] on div "Требуется замена RM2-5397, RM2-0657, B3Q10-60105" at bounding box center [421, 297] width 476 height 7
copy div "RM2-0657"
drag, startPoint x: 300, startPoint y: 300, endPoint x: 331, endPoint y: 303, distance: 31.2
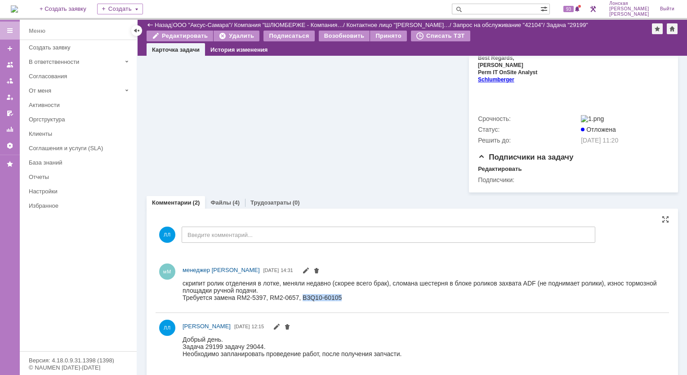
click at [331, 301] on html "скрипит ролик отделения в лотке, меняли недавно (скорее всего брак), сломана ше…" at bounding box center [421, 290] width 476 height 22
copy div "B3Q10-60105"
drag, startPoint x: 270, startPoint y: 299, endPoint x: 296, endPoint y: 299, distance: 26.5
click at [296, 299] on div "Требуется замена RM2-5397, RM2-0657, B3Q10-60105" at bounding box center [421, 297] width 476 height 7
copy div "RM2-0657"
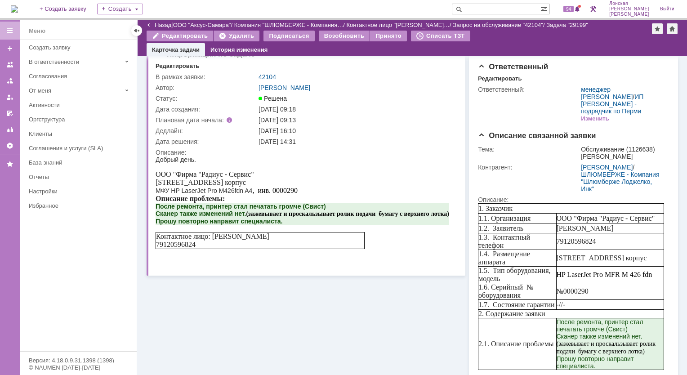
scroll to position [0, 0]
